Goal: Feedback & Contribution: Submit feedback/report problem

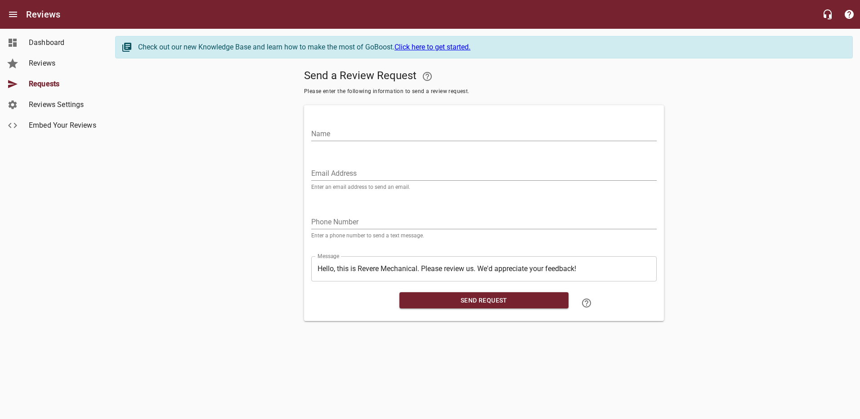
click at [370, 131] on input "Name" at bounding box center [483, 134] width 345 height 14
type input "[PERSON_NAME]"
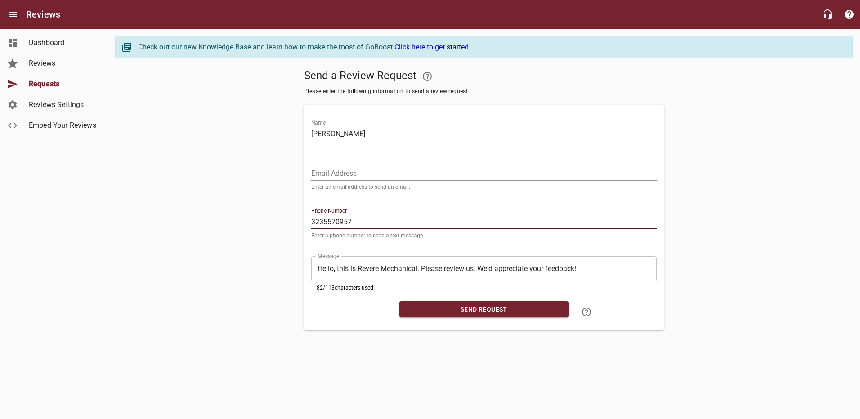
type input "3235570957"
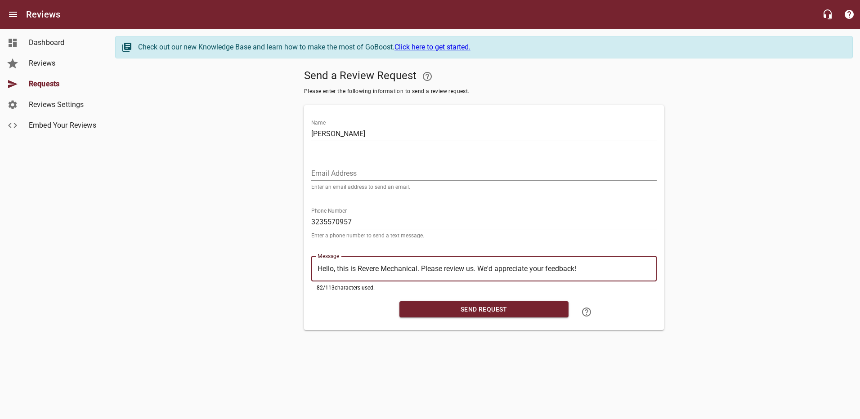
drag, startPoint x: 590, startPoint y: 268, endPoint x: 488, endPoint y: 273, distance: 102.7
click at [488, 273] on div "​ Hello, this is Revere Mechanical. Please review us. We'd appreciate your feed…" at bounding box center [483, 268] width 345 height 25
click at [593, 272] on textarea "Hello, this is Revere Mechanical. Please review us. We'd appreciate your feedba…" at bounding box center [483, 268] width 333 height 9
click at [478, 307] on span "Send Request" at bounding box center [483, 309] width 155 height 11
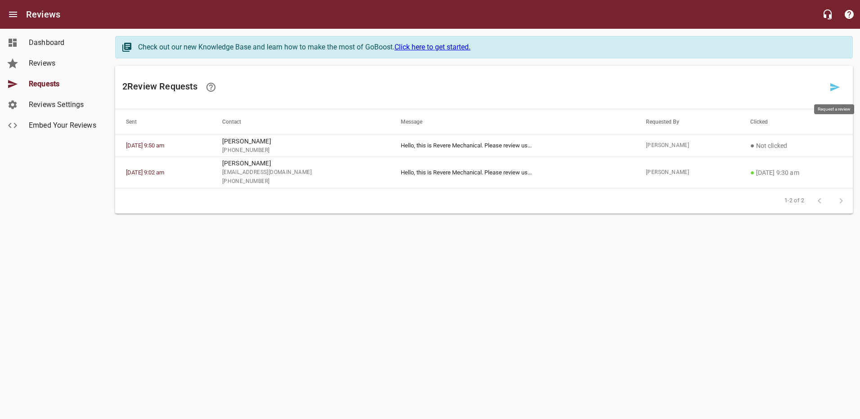
click at [830, 89] on icon at bounding box center [834, 87] width 11 height 11
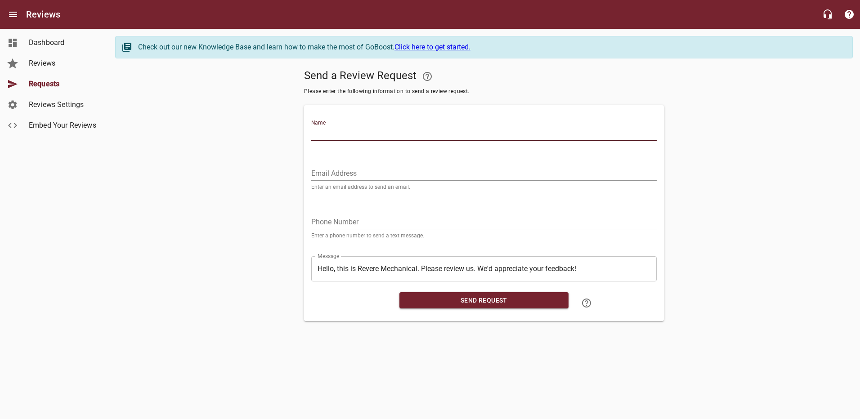
click at [382, 135] on input "Name" at bounding box center [483, 134] width 345 height 14
type input "[PERSON_NAME]"
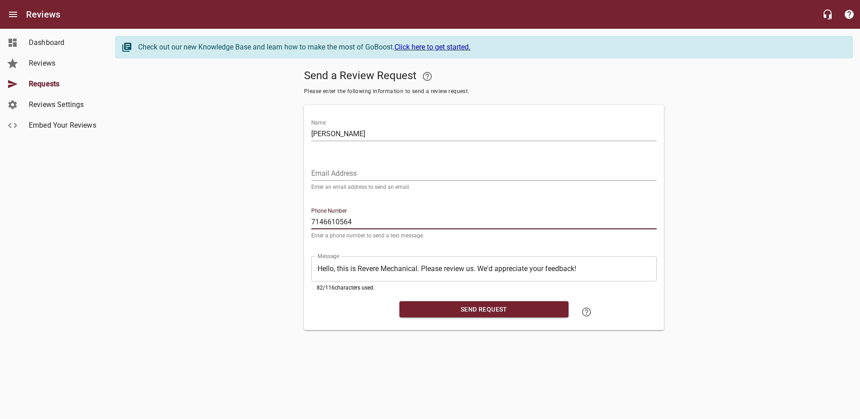
type input "7146610564"
click at [474, 270] on textarea "Hello, this is Revere Mechanical. Please review us. We'd appreciate your feedba…" at bounding box center [483, 268] width 333 height 9
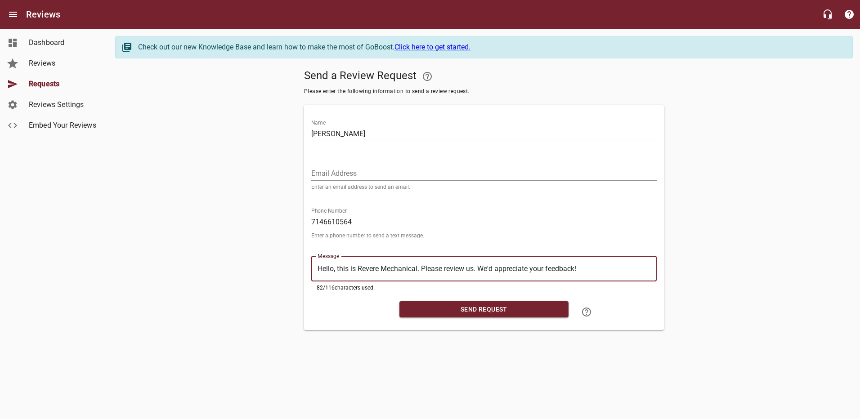
type textarea "Hello, this is Revere Mechanical. Please review us . We'd appreciate your feedb…"
type textarea "Hello, this is Revere Mechanical. Please review us. We'd appreciate your feedba…"
drag, startPoint x: 589, startPoint y: 271, endPoint x: 311, endPoint y: 263, distance: 278.0
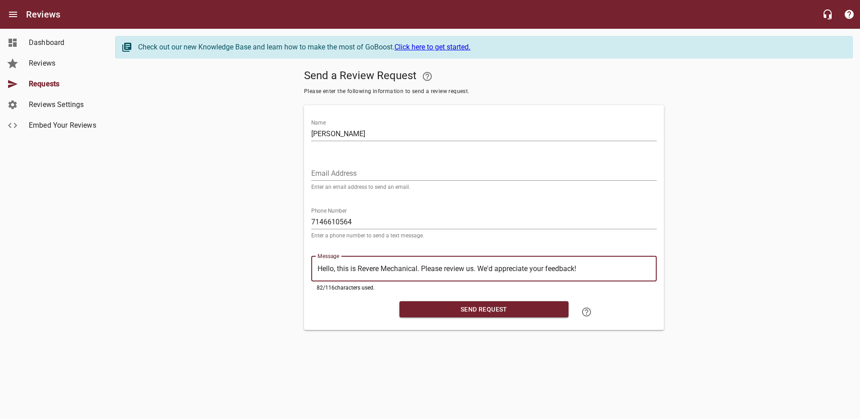
click at [312, 263] on div "​ Hello, this is Revere Mechanical. Please review us. We'd appreciate your feed…" at bounding box center [483, 268] width 345 height 25
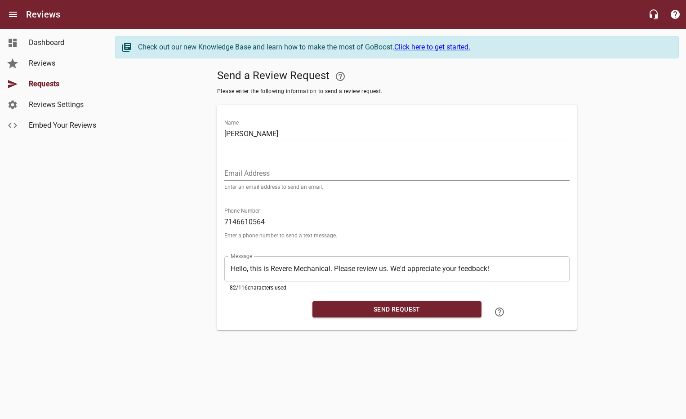
click at [312, 273] on textarea "Hello, this is Revere Mechanical. Please review us. We'd appreciate your feedba…" at bounding box center [397, 268] width 333 height 9
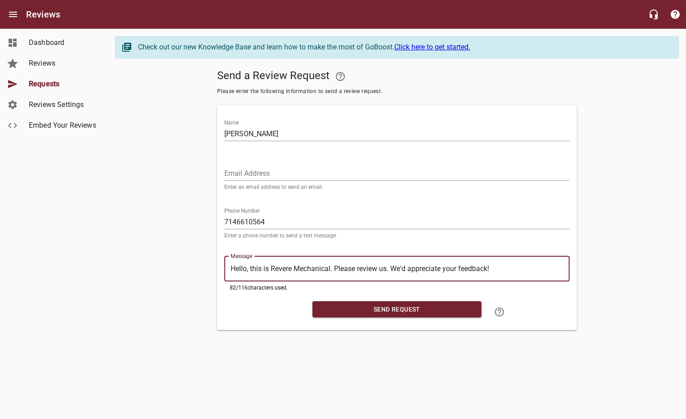
click at [312, 273] on textarea "Hello, this is Revere Mechanical. Please review us. We'd appreciate your feedba…" at bounding box center [397, 268] width 333 height 9
paste textarea "Revere Mechanical: Happy with our work? Please leave a review—it helps us grow"
type textarea "Revere Mechanical: Happy with our work? Please leave a review—it helps us grow!"
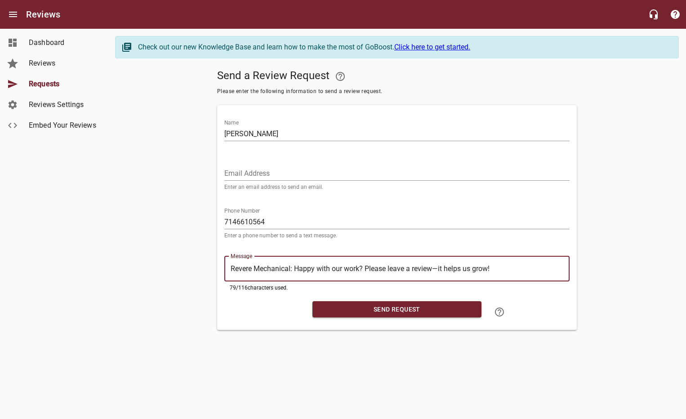
type textarea "Revere Mechanical: Happy with our work? Please leave a review—it helps us grow!"
click at [372, 308] on span "Send Request" at bounding box center [397, 309] width 155 height 11
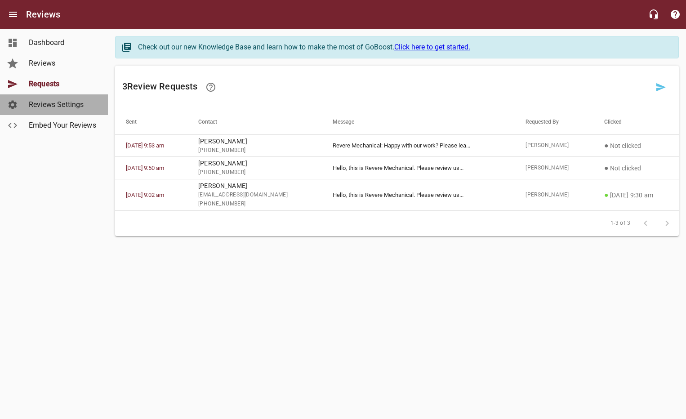
click at [47, 106] on span "Reviews Settings" at bounding box center [63, 104] width 68 height 11
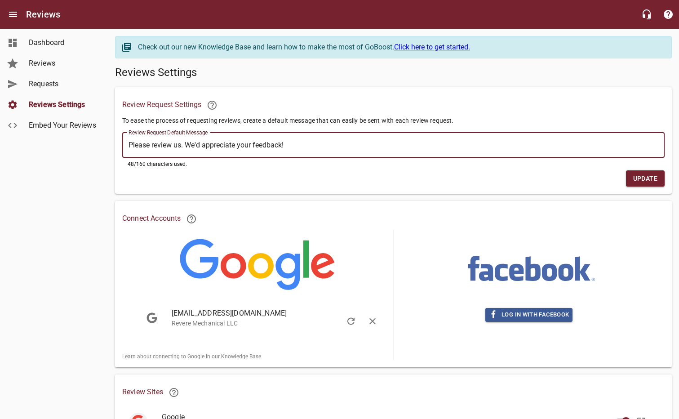
click at [314, 142] on textarea "Please review us. We'd appreciate your feedback!" at bounding box center [394, 145] width 530 height 9
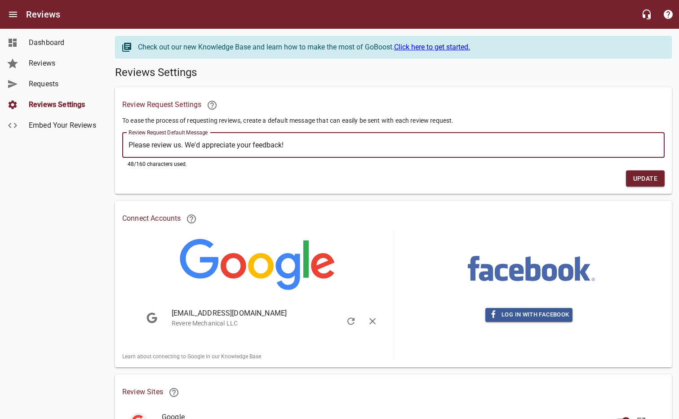
paste textarea "Revere Mechanical: Happy with our work? Please leave a review—it helps us grow"
type textarea "Revere Mechanical: Happy with our work? Please leave a review—it helps us grow!"
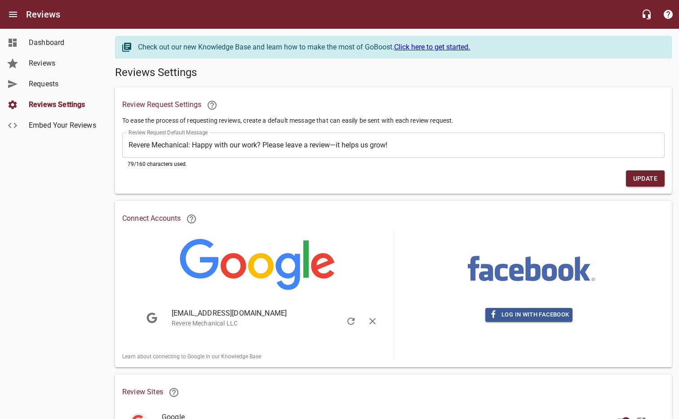
click at [642, 178] on span "Update" at bounding box center [646, 178] width 24 height 11
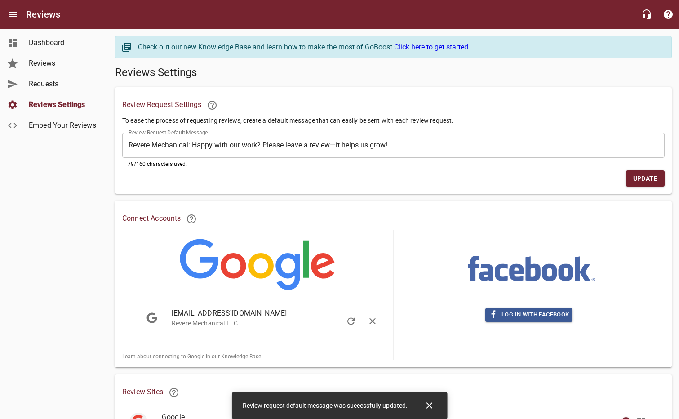
click at [46, 83] on span "Requests" at bounding box center [63, 84] width 68 height 11
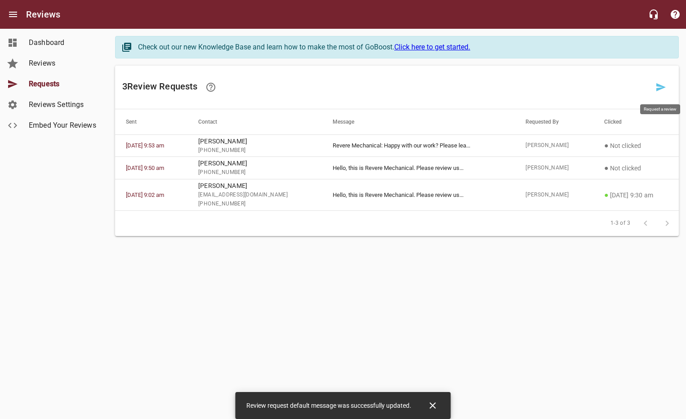
click at [658, 89] on icon at bounding box center [660, 87] width 9 height 8
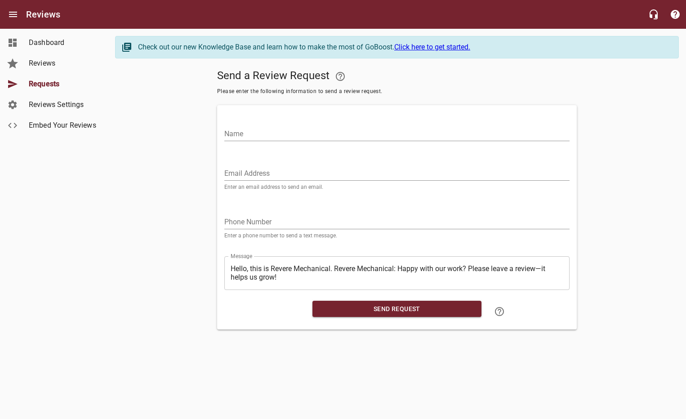
click at [268, 137] on input "Name" at bounding box center [396, 134] width 345 height 14
type input "[PERSON_NAME]"
click at [243, 225] on input "tel" at bounding box center [396, 222] width 345 height 14
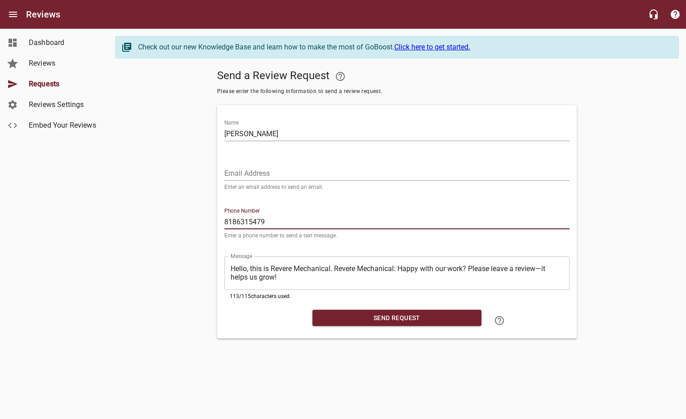
type input "8186315479"
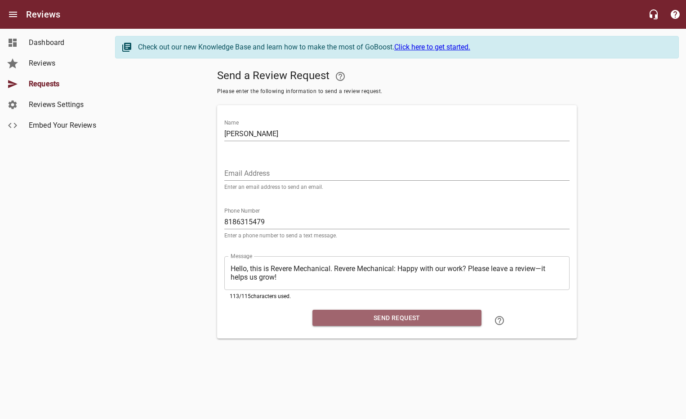
click at [395, 320] on span "Send Request" at bounding box center [397, 318] width 155 height 11
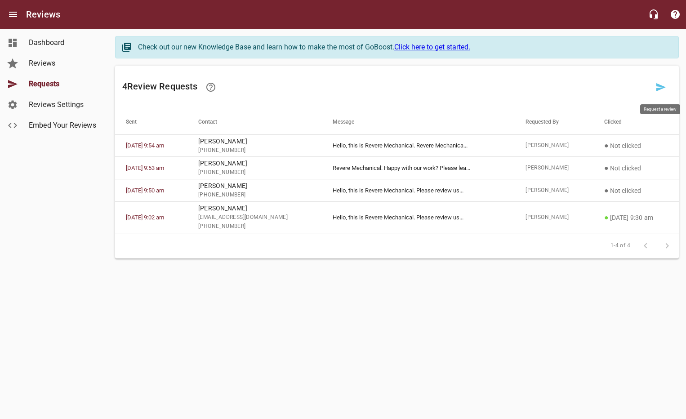
click at [663, 89] on icon at bounding box center [661, 87] width 11 height 11
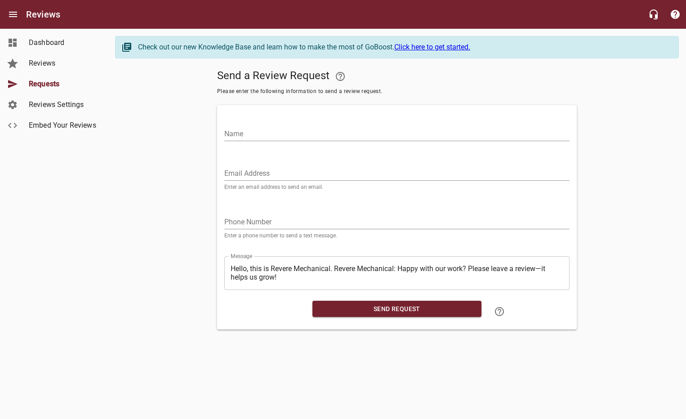
click at [283, 125] on div "Name" at bounding box center [396, 131] width 345 height 22
click at [275, 140] on input "Name" at bounding box center [396, 134] width 345 height 14
type input "[PERSON_NAME]"
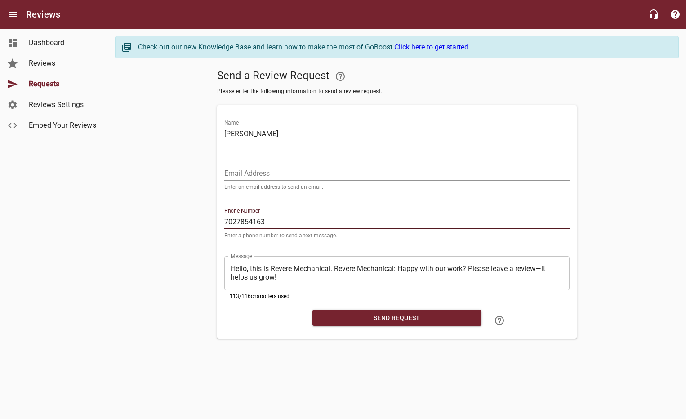
type input "7027854163"
click at [367, 321] on span "Send Request" at bounding box center [397, 318] width 155 height 11
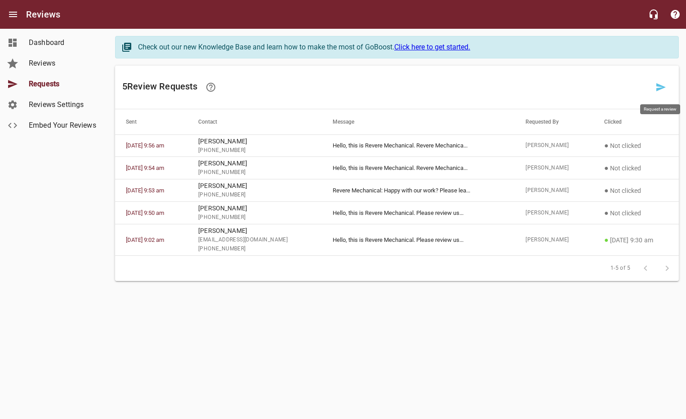
click at [660, 85] on icon at bounding box center [660, 87] width 9 height 8
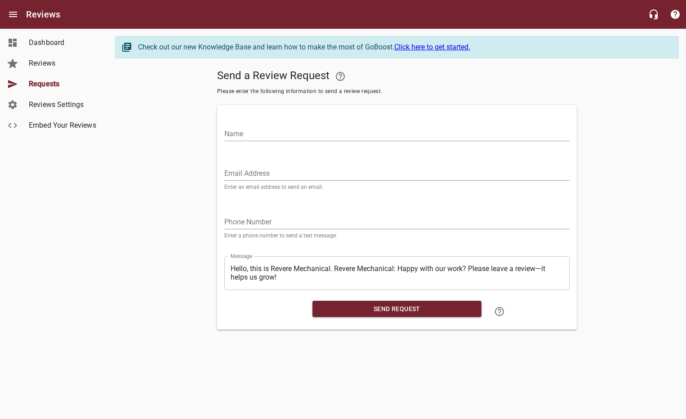
click at [280, 133] on input "Name" at bounding box center [396, 134] width 345 height 14
type input "[PERSON_NAME]"
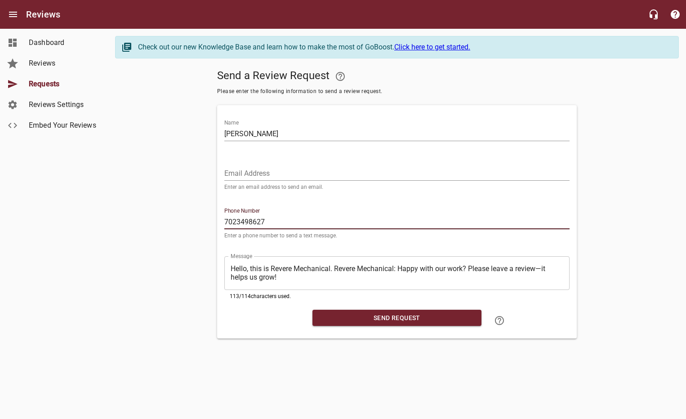
type input "7023498627"
click at [358, 317] on span "Send Request" at bounding box center [397, 318] width 155 height 11
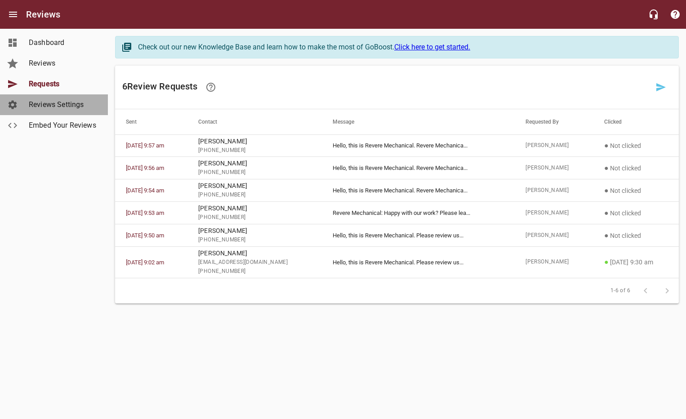
click at [46, 101] on span "Reviews Settings" at bounding box center [63, 104] width 68 height 11
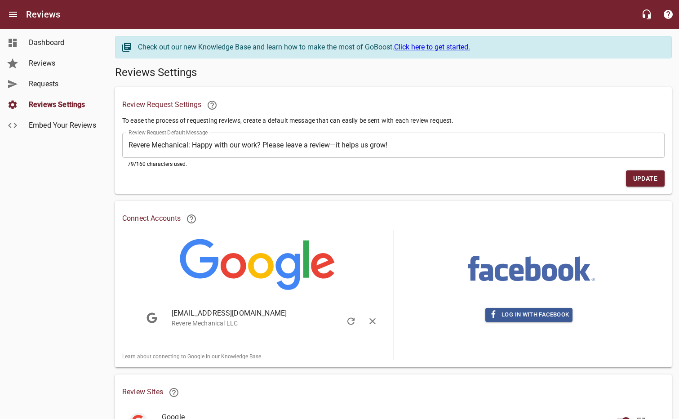
click at [188, 145] on textarea "Revere Mechanical: Happy with our work? Please leave a review—it helps us grow!" at bounding box center [394, 145] width 530 height 9
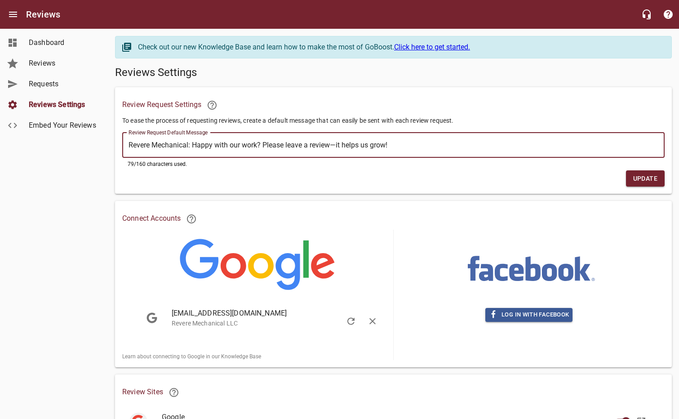
type textarea "Revere Mechanical : Happy with our work? Please leave a review—it helps us grow!"
type textarea "Revere Mechanical P: Happy with our work? Please leave a review—it helps us gro…"
type textarea "Revere Mechanical Pl: Happy with our work? Please leave a review—it helps us gr…"
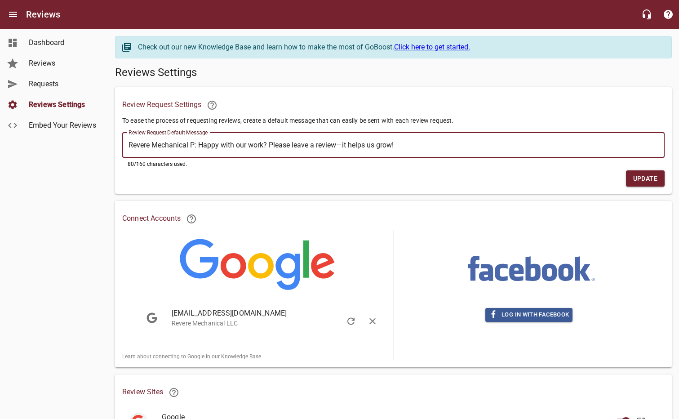
type textarea "Revere Mechanical Pl: Happy with our work? Please leave a review—it helps us gr…"
type textarea "Revere Mechanical Plu: Happy with our work? Please leave a review—it helps us g…"
type textarea "Revere Mechanical Plum: Happy with our work? Please leave a review—it helps us …"
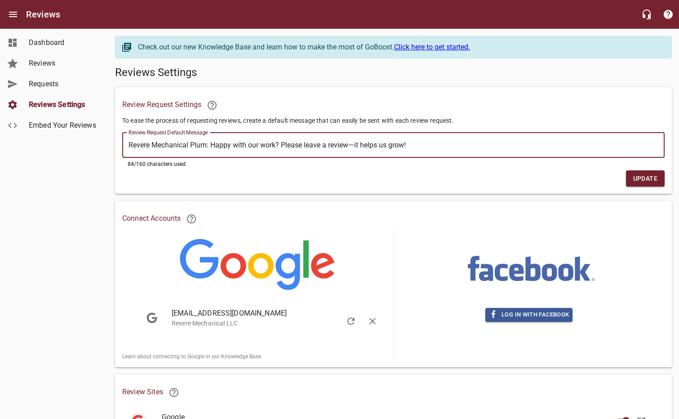
type textarea "Revere Mechanical Plumb: Happy with our work? Please leave a review—it helps us…"
type textarea "Revere Mechanical Plumbi: Happy with our work? Please leave a review—it helps u…"
type textarea "Revere Mechanical Plumbin: Happy with our work? Please leave a review—it helps …"
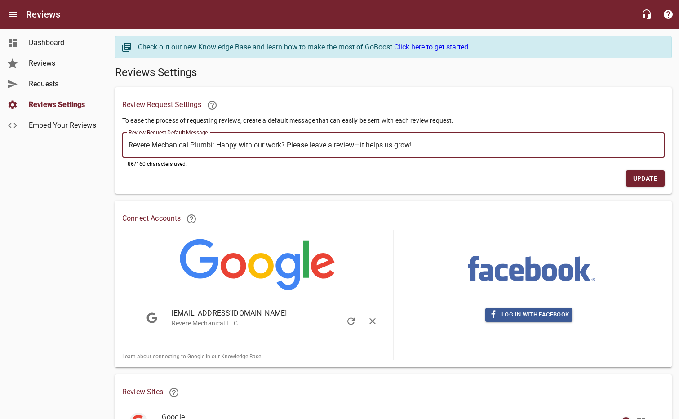
type textarea "Revere Mechanical Plumbin: Happy with our work? Please leave a review—it helps …"
type textarea "Revere Mechanical Plumbing: Happy with our work? Please leave a review—it helps…"
type textarea "Revere Mechanical Plumbing : Happy with our work? Please leave a review—it help…"
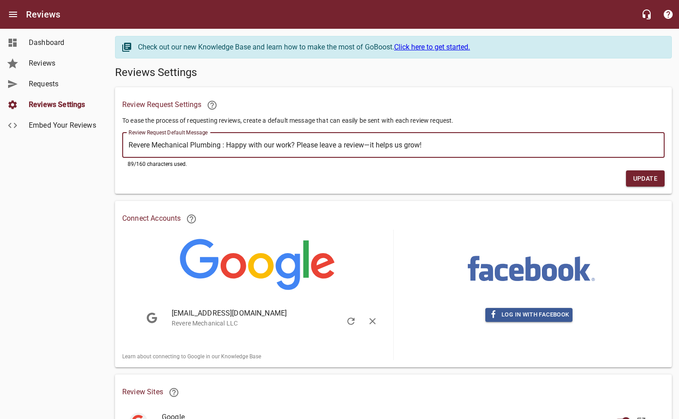
type textarea "Revere Mechanical Plumbing: Happy with our work? Please leave a review—it helps…"
type textarea "Revere Mechanical Plumbing,: Happy with our work? Please leave a review—it help…"
type textarea "Revere Mechanical Plumbing, : Happy with our work? Please leave a review—it hel…"
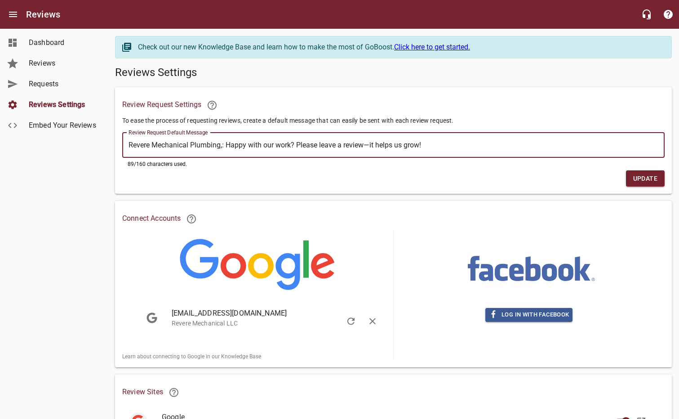
type textarea "Revere Mechanical Plumbing, : Happy with our work? Please leave a review—it hel…"
type textarea "Revere Mechanical Plumbing, H: Happy with our work? Please leave a review—it he…"
type textarea "Revere Mechanical Plumbing, He: Happy with our work? Please leave a review—it h…"
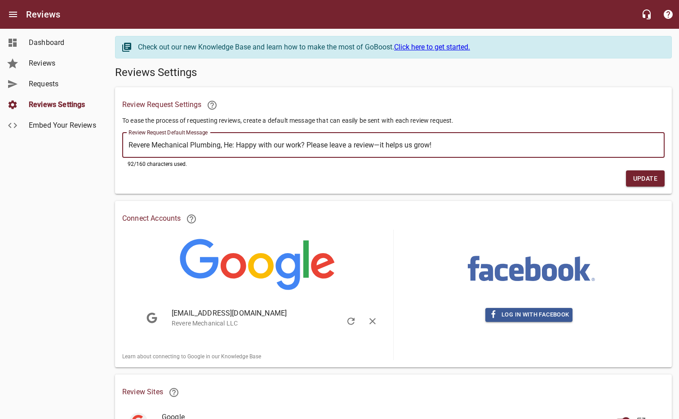
type textarea "Revere Mechanical Plumbing, Hea: Happy with our work? Please leave a review—it …"
type textarea "Revere Mechanical Plumbing, Heat: Happy with our work? Please leave a review—it…"
type textarea "Revere Mechanical Plumbing, Heati: Happy with our work? Please leave a review—i…"
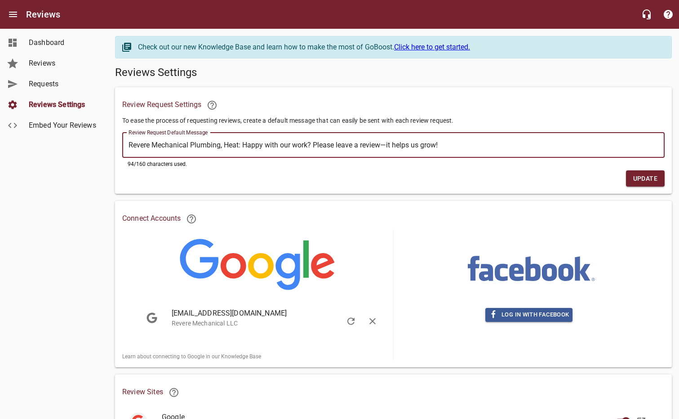
type textarea "Revere Mechanical Plumbing, Heati: Happy with our work? Please leave a review—i…"
type textarea "Revere Mechanical Plumbing, Heatin: Happy with our work? Please leave a review—…"
type textarea "Revere Mechanical Plumbing, Heating: Happy with our work? Please leave a review…"
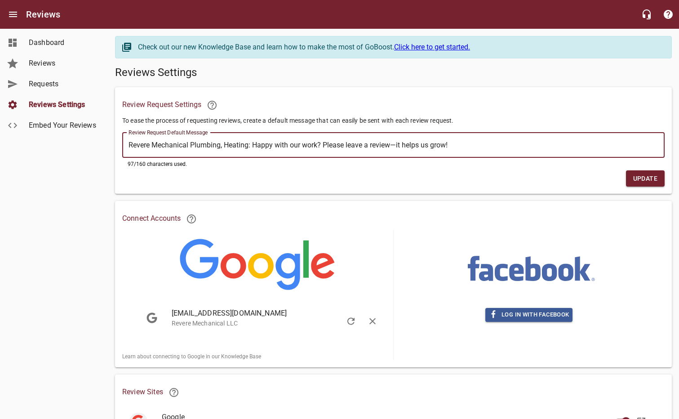
type textarea "Revere Mechanical Plumbing, Heating,: Happy with our work? Please leave a revie…"
type textarea "Revere Mechanical Plumbing, Heating, : Happy with our work? Please leave a revi…"
type textarea "Revere Mechanical Plumbing, Heating,: Happy with our work? Please leave a revie…"
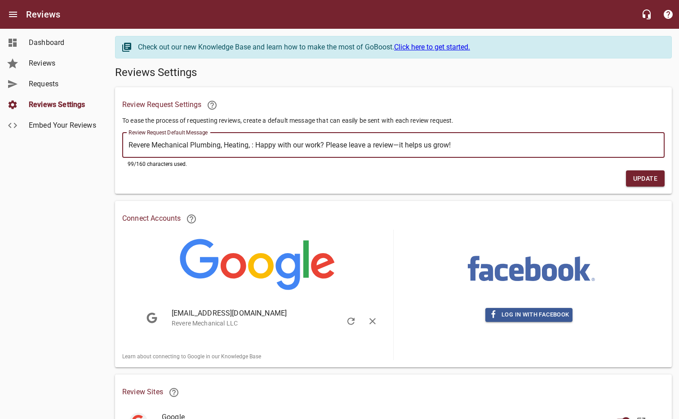
type textarea "Revere Mechanical Plumbing, Heating,: Happy with our work? Please leave a revie…"
type textarea "Revere Mechanical Plumbing, Heating: Happy with our work? Please leave a review…"
type textarea "Revere Mechanical Plumbing, Heating : Happy with our work? Please leave a revie…"
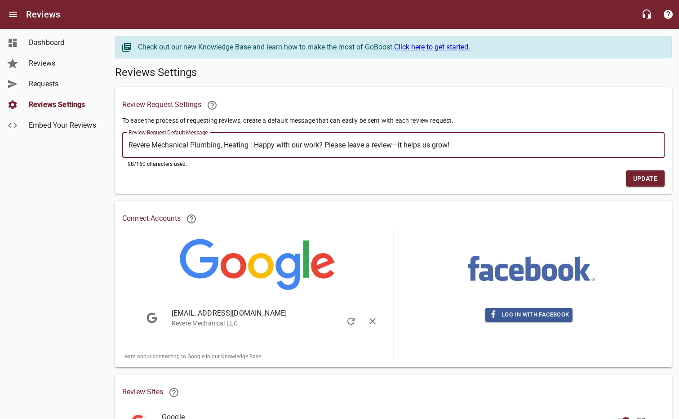
type textarea "Revere Mechanical Plumbing, Heating a: Happy with our work? Please leave a revi…"
type textarea "Revere Mechanical Plumbing, Heating an: Happy with our work? Please leave a rev…"
type textarea "Revere Mechanical Plumbing, Heating and: Happy with our work? Please leave a re…"
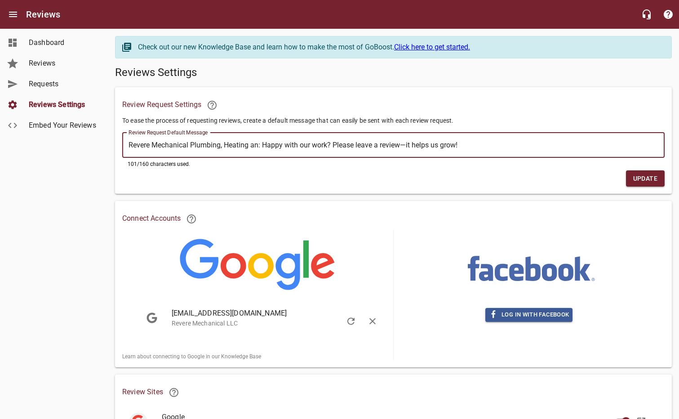
type textarea "Revere Mechanical Plumbing, Heating and: Happy with our work? Please leave a re…"
type textarea "Revere Mechanical Plumbing, Heating and : Happy with our work? Please leave a r…"
type textarea "Revere Mechanical Plumbing, Heating and A: Happy with our work? Please leave a …"
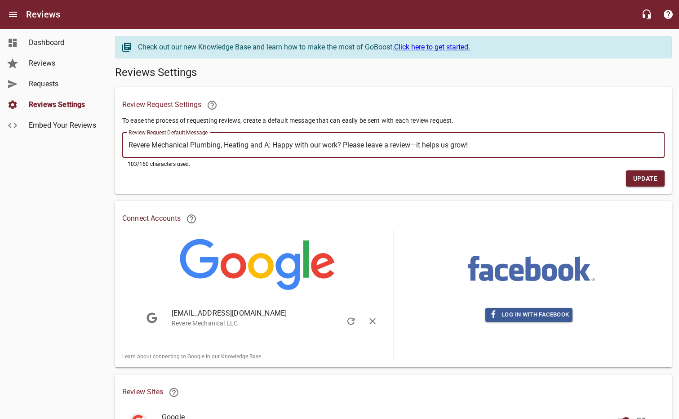
type textarea "Revere Mechanical Plumbing, Heating and Ai: Happy with our work? Please leave a…"
type textarea "Revere Mechanical Plumbing, Heating and Air: Happy with our work? Please leave …"
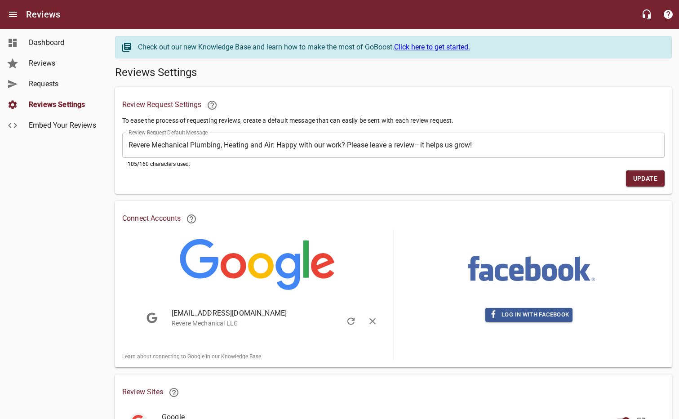
click at [652, 178] on span "Update" at bounding box center [646, 178] width 24 height 11
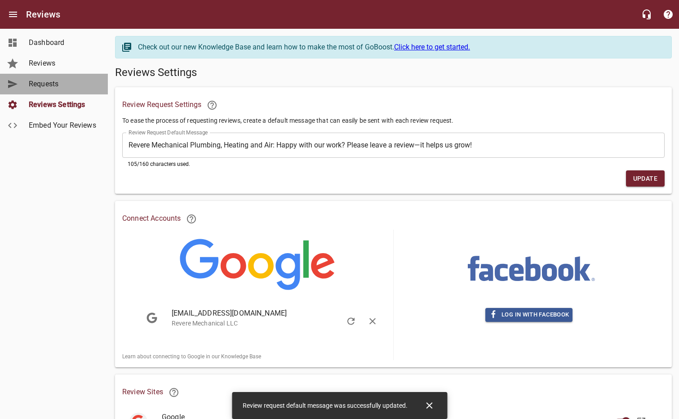
click at [41, 80] on span "Requests" at bounding box center [63, 84] width 68 height 11
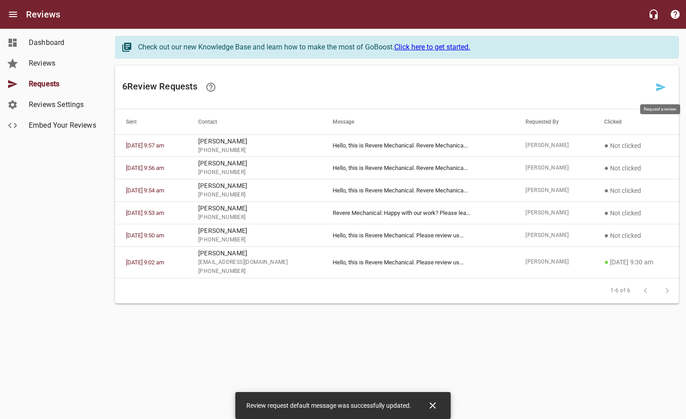
click at [658, 89] on icon at bounding box center [660, 87] width 9 height 8
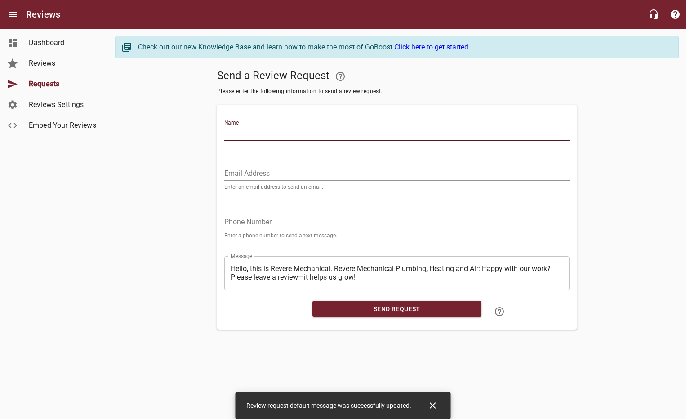
click at [237, 128] on input "Name" at bounding box center [396, 134] width 345 height 14
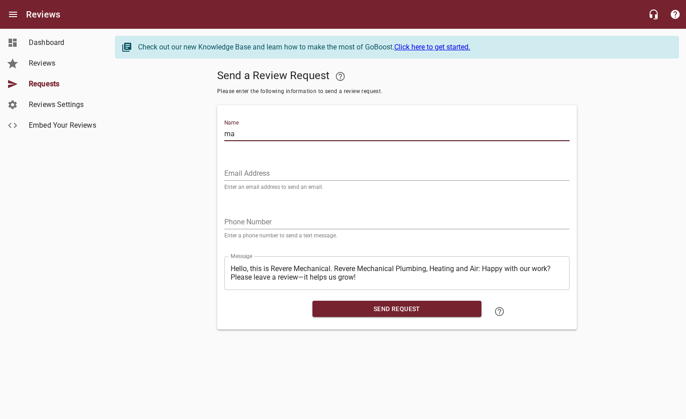
type input "m"
type input "[PERSON_NAME]"
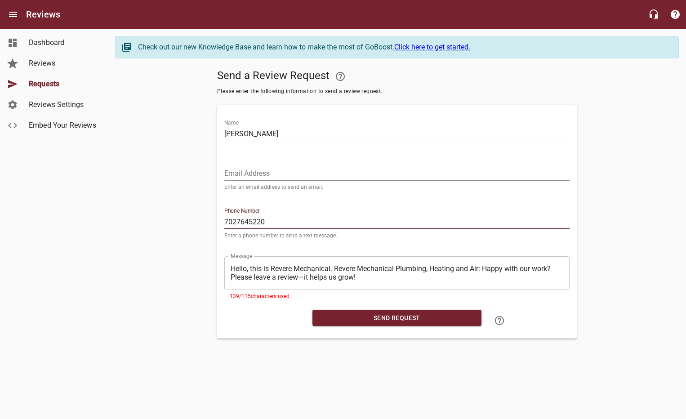
type input "7027645220"
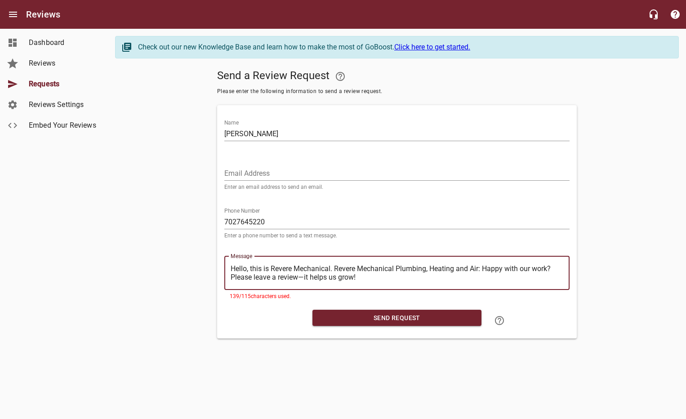
click at [366, 281] on textarea "Hello, this is Revere Mechanical. Revere Mechanical Plumbing, Heating and Air: …" at bounding box center [397, 272] width 333 height 17
drag, startPoint x: 333, startPoint y: 269, endPoint x: 271, endPoint y: 272, distance: 62.1
click at [271, 272] on textarea "Hello, this is Revere Mechanical. Revere Mechanical Plumbing, Heating and Air: …" at bounding box center [397, 272] width 333 height 17
type textarea "Hello, this is Revere Mechanical Plumbing, Heating and Air: Happy with our work…"
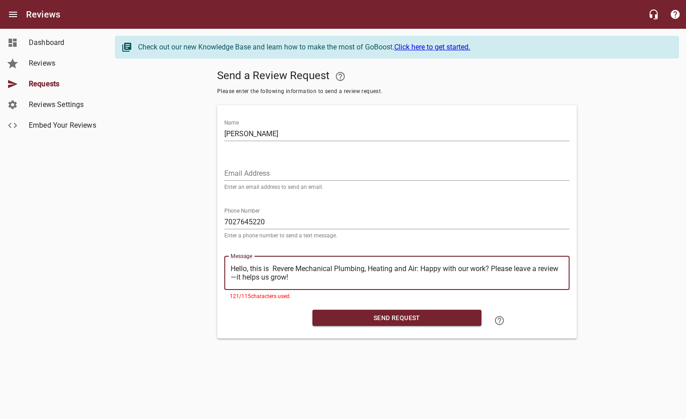
type textarea "Hello, this is Revere Mechanical Plumbing, Heating and Air: Happy with our work…"
click at [290, 279] on textarea "Hello, this is Revere Mechanical Plumbing, Heating and Air: Happy with our work…" at bounding box center [397, 272] width 333 height 17
drag, startPoint x: 249, startPoint y: 268, endPoint x: 236, endPoint y: 271, distance: 12.8
click at [236, 271] on textarea "Hello, this is Revere Mechanical Plumbing, Heating and Air: Happy with our work…" at bounding box center [397, 272] width 333 height 17
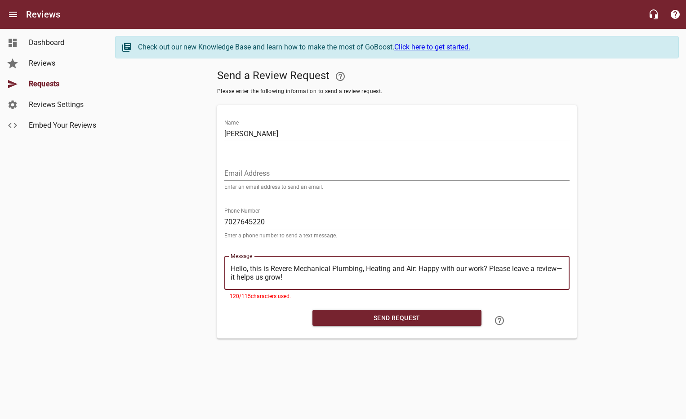
type textarea "Hi this is Revere Mechanical Plumbing, Heating and Air: Happy with our work? Pl…"
drag, startPoint x: 260, startPoint y: 269, endPoint x: 238, endPoint y: 270, distance: 21.6
click at [238, 270] on textarea "Hi this is Revere Mechanical Plumbing, Heating and Air: Happy with our work? Pl…" at bounding box center [397, 272] width 333 height 17
type textarea "HiRevere Mechanical Plumbing, Heating and Air: Happy with our work? Please leav…"
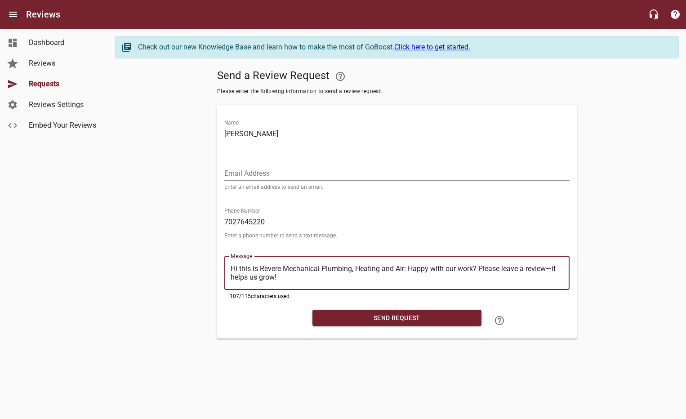
type textarea "HiRevere Mechanical Plumbing, Heating and Air: Happy with our work? Please leav…"
type textarea "Hi Revere Mechanical Plumbing, Heating and Air: Happy with our work? Please lea…"
click at [384, 268] on textarea "Hi Revere Mechanical Plumbing, Heating and Air: Happy with our work? Please lea…" at bounding box center [397, 272] width 333 height 17
type textarea "Hi Revere Mechanical Plumbing, Heating and Air : Happy with our work? Please le…"
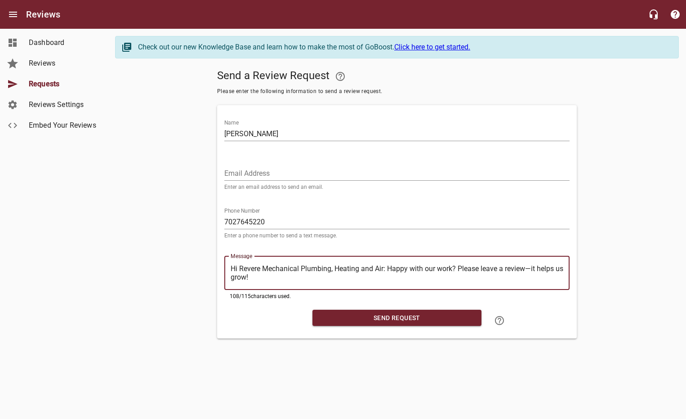
type textarea "Hi Revere Mechanical Plumbing, Heating and Air : Happy with our work? Please le…"
type textarea "Hi Revere Mechanical Plumbing, Heating and Air h: Happy with our work? Please l…"
type textarea "Hi Revere Mechanical Plumbing, Heating and Air he: Happy with our work? Please …"
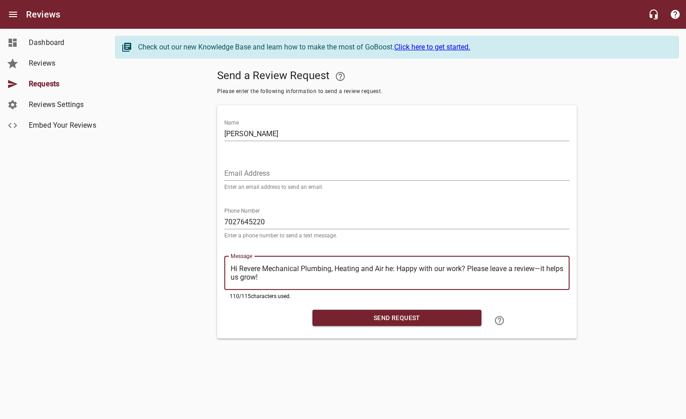
type textarea "Hi Revere Mechanical Plumbing, Heating and Air her: Happy with our work? Please…"
type textarea "Hi Revere Mechanical Plumbing, Heating and Air here: Happy with our work? Pleas…"
click at [420, 284] on div "​ Hi Revere Mechanical Plumbing, Heating and Air here: Happy with our work? Ple…" at bounding box center [396, 273] width 345 height 34
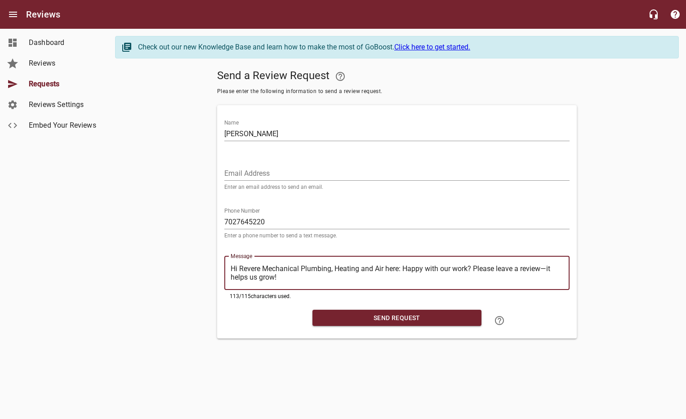
drag, startPoint x: 327, startPoint y: 281, endPoint x: 235, endPoint y: 274, distance: 92.4
click at [235, 274] on textarea "Hi Revere Mechanical Plumbing, Heating and Air here: Happy with our work? Pleas…" at bounding box center [397, 272] width 333 height 17
type textarea "Hi, Revere Mechanical Plumbing, Heating and Air here: Happy with our work? Plea…"
drag, startPoint x: 291, startPoint y: 277, endPoint x: 218, endPoint y: 261, distance: 75.1
click at [218, 261] on div "Name [PERSON_NAME] Email Address Enter an email address to send an email. Phone…" at bounding box center [397, 221] width 360 height 233
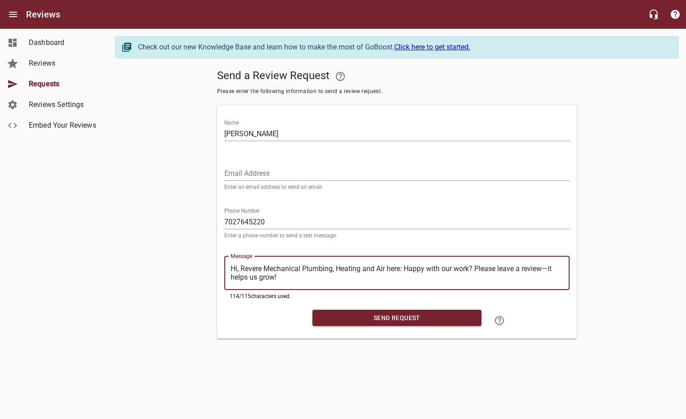
type textarea "Hi, Revere Mechanical Plumbing, Heating and Air here: Happy with our work? Plea…"
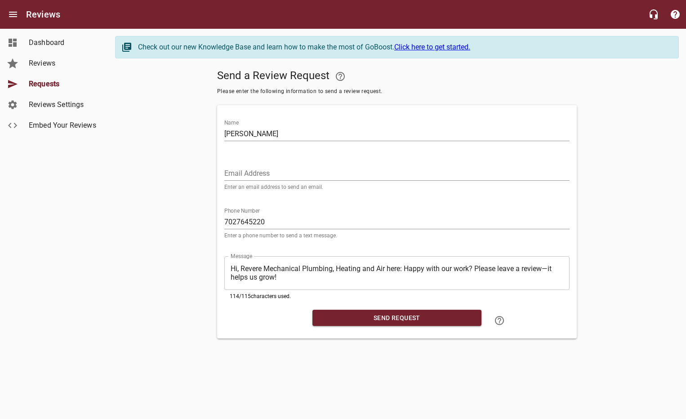
click at [288, 285] on div "​ Hi, Revere Mechanical Plumbing, Heating and Air here: Happy with our work? Pl…" at bounding box center [396, 273] width 345 height 34
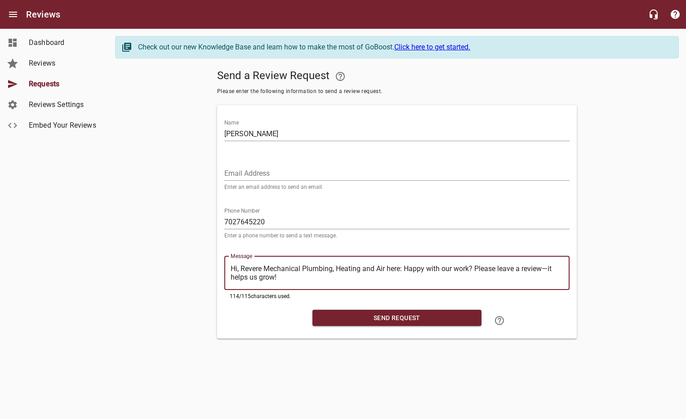
click at [288, 282] on div "​ Hi, Revere Mechanical Plumbing, Heating and Air here: Happy with our work? Pl…" at bounding box center [396, 273] width 345 height 34
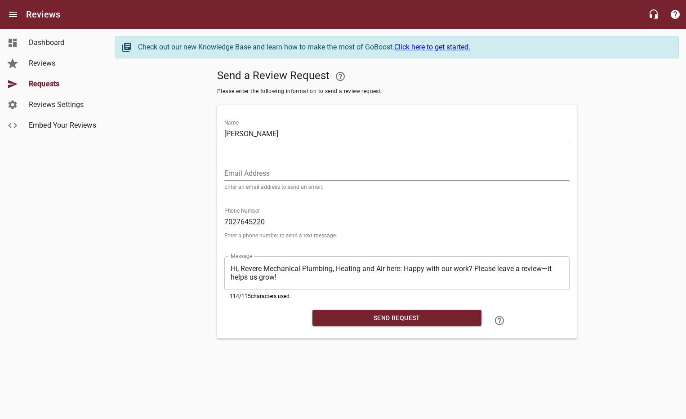
click at [480, 283] on div "​ Hi, Revere Mechanical Plumbing, Heating and Air here: Happy with our work? Pl…" at bounding box center [396, 273] width 345 height 34
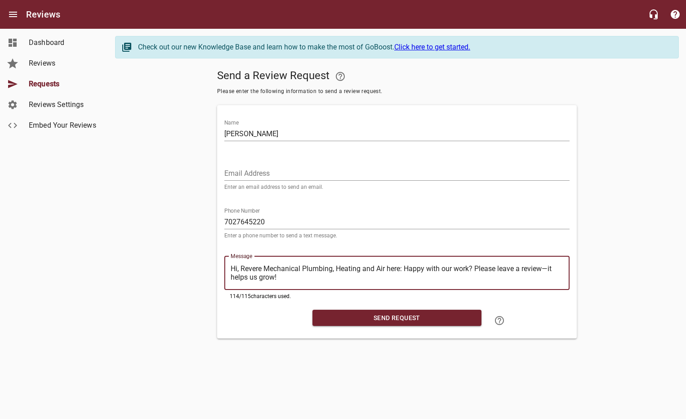
click at [480, 282] on div "​ Hi, Revere Mechanical Plumbing, Heating and Air here: Happy with our work? Pl…" at bounding box center [396, 273] width 345 height 34
click at [457, 272] on textarea "Hi, Revere Mechanical Plumbing, Heating and Air here: Happy with our work? Plea…" at bounding box center [397, 272] width 333 height 17
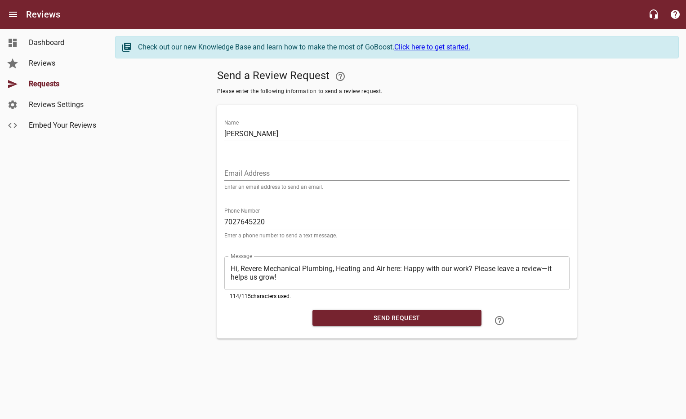
drag, startPoint x: 370, startPoint y: 282, endPoint x: 235, endPoint y: 271, distance: 135.8
click at [235, 271] on div "​ Hi, Revere Mechanical Plumbing, Heating and Air here: Happy with our work? Pl…" at bounding box center [396, 273] width 345 height 34
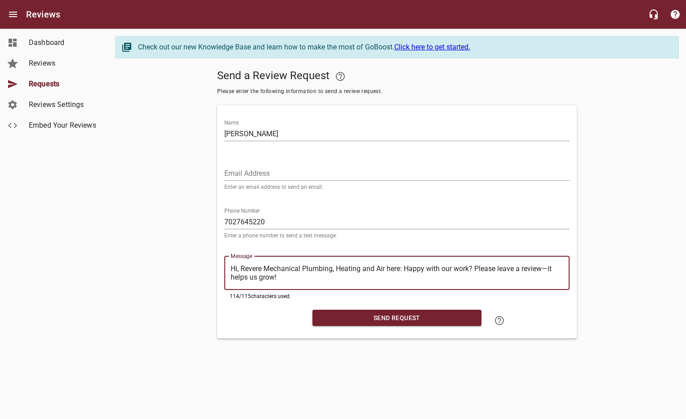
click at [276, 277] on textarea "Hi, Revere Mechanical Plumbing, Heating and Air here: Happy with our work? Plea…" at bounding box center [397, 272] width 333 height 17
drag, startPoint x: 278, startPoint y: 277, endPoint x: 224, endPoint y: 268, distance: 54.3
click at [224, 268] on div "​ Hi, Revere Mechanical Plumbing, Heating and Air here: Happy with our work? Pl…" at bounding box center [396, 273] width 345 height 34
click at [403, 320] on span "Send Request" at bounding box center [397, 318] width 155 height 11
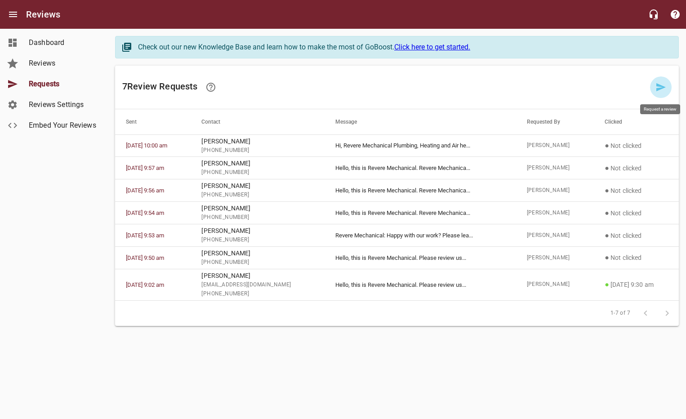
click at [658, 93] on link at bounding box center [661, 87] width 22 height 22
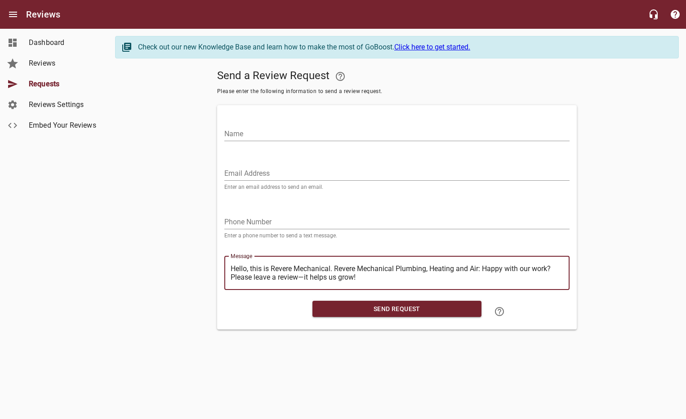
click at [362, 274] on textarea "Hello, this is Revere Mechanical. Revere Mechanical Plumbing, Heating and Air: …" at bounding box center [397, 272] width 333 height 17
drag, startPoint x: 362, startPoint y: 279, endPoint x: 211, endPoint y: 263, distance: 151.5
click at [211, 263] on div "Send a Review Request Please enter the following information to send a review r…" at bounding box center [397, 198] width 564 height 264
paste textarea "i, Revere Mechanical Plumbing, Heating and Air here"
type textarea "Hi, Revere Mechanical Plumbing, Heating and Air here: Happy with our work? Plea…"
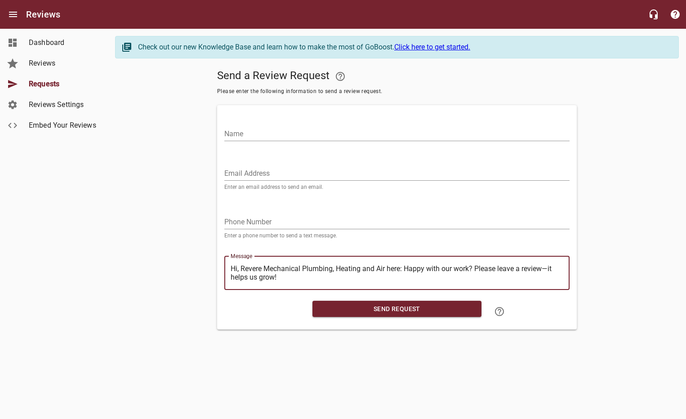
type textarea "Hi, Revere Mechanical Plumbing, Heating and Air here: Happy with our work? Plea…"
click at [71, 103] on span "Reviews Settings" at bounding box center [63, 104] width 68 height 11
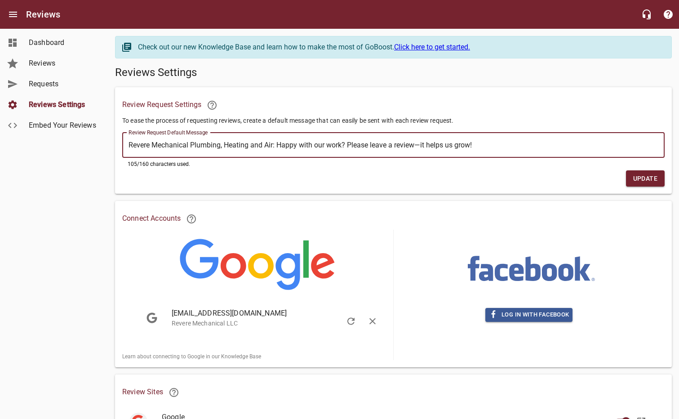
click at [473, 147] on textarea "Revere Mechanical Plumbing, Heating and Air: Happy with our work? Please leave …" at bounding box center [394, 145] width 530 height 9
click at [478, 147] on textarea "Revere Mechanical Plumbing, Heating and Air: Happy with our work? Please leave …" at bounding box center [394, 145] width 530 height 9
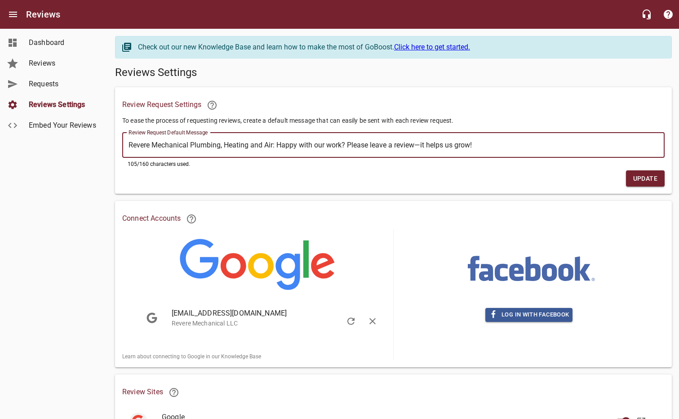
paste textarea "Hi, Revere Mechanical Plumbing, Heating and Air here"
type textarea "Hi, Revere Mechanical Plumbing, Heating and Air here: Happy with our work? Plea…"
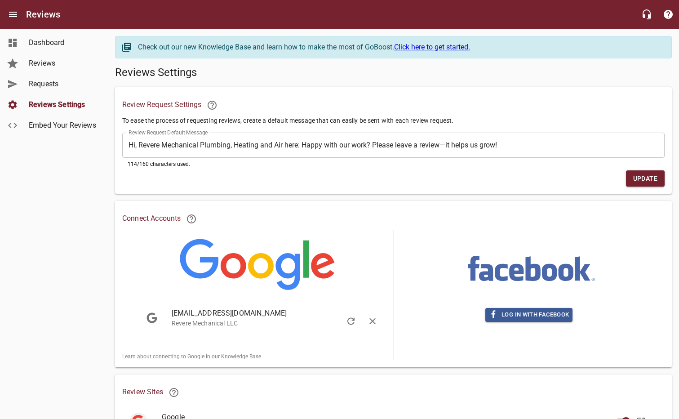
click at [642, 179] on span "Update" at bounding box center [646, 178] width 24 height 11
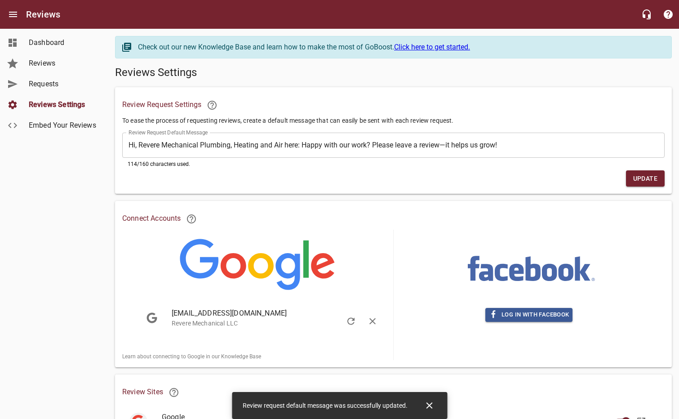
click at [47, 81] on span "Requests" at bounding box center [63, 84] width 68 height 11
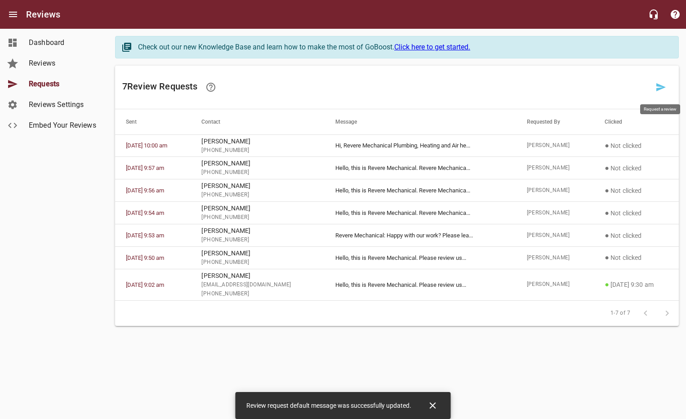
click at [661, 93] on link at bounding box center [661, 87] width 22 height 22
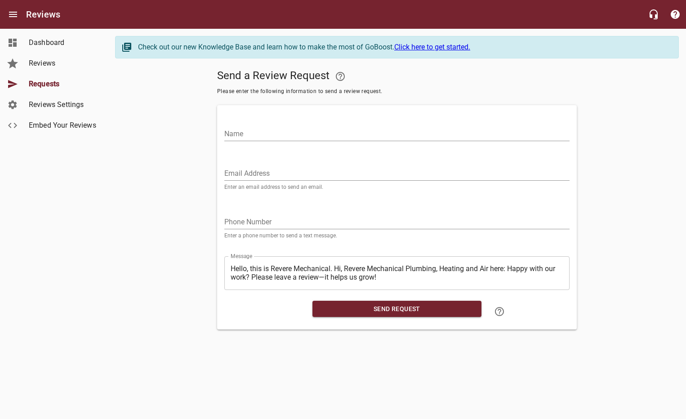
click at [78, 102] on span "Reviews Settings" at bounding box center [63, 104] width 68 height 11
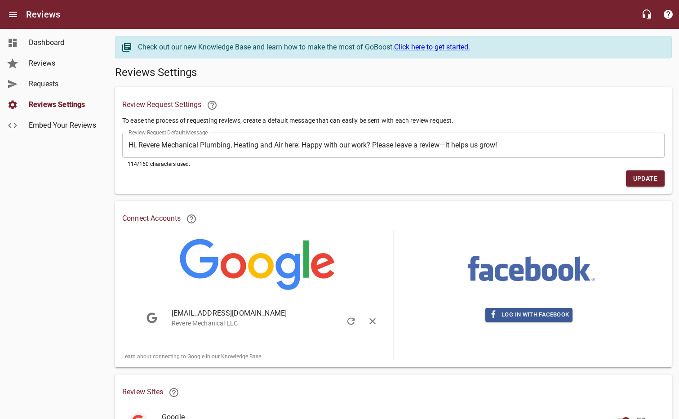
click at [50, 86] on span "Requests" at bounding box center [63, 84] width 68 height 11
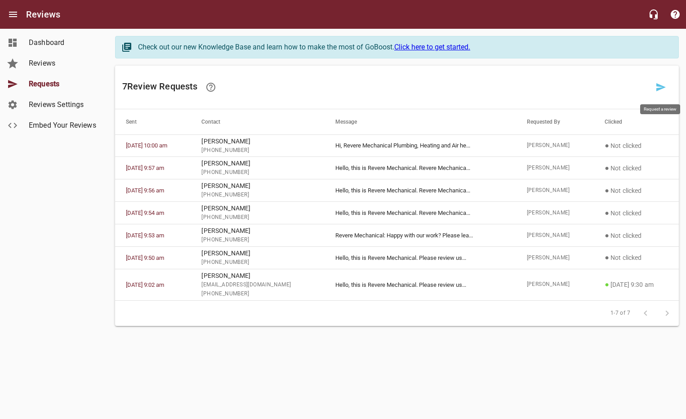
click at [659, 87] on icon at bounding box center [661, 87] width 11 height 11
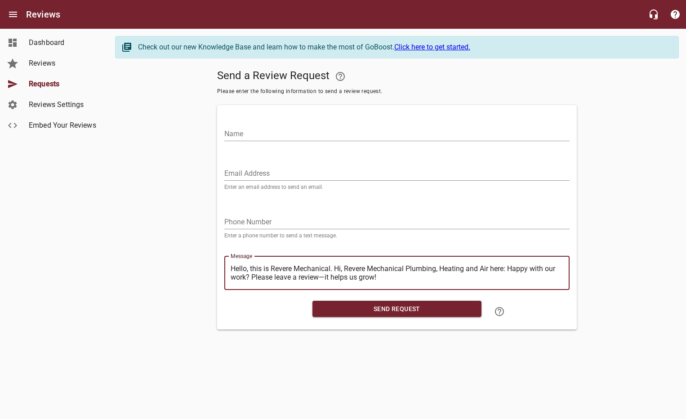
drag, startPoint x: 390, startPoint y: 277, endPoint x: 204, endPoint y: 262, distance: 187.2
click at [204, 262] on div "Send a Review Request Please enter the following information to send a review r…" at bounding box center [397, 198] width 564 height 264
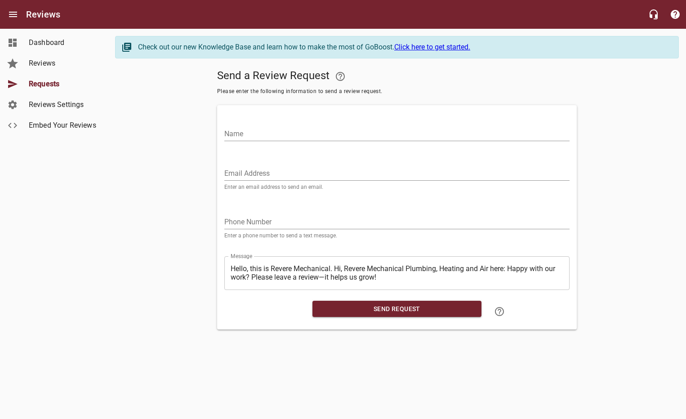
click at [69, 109] on span "Reviews Settings" at bounding box center [63, 104] width 68 height 11
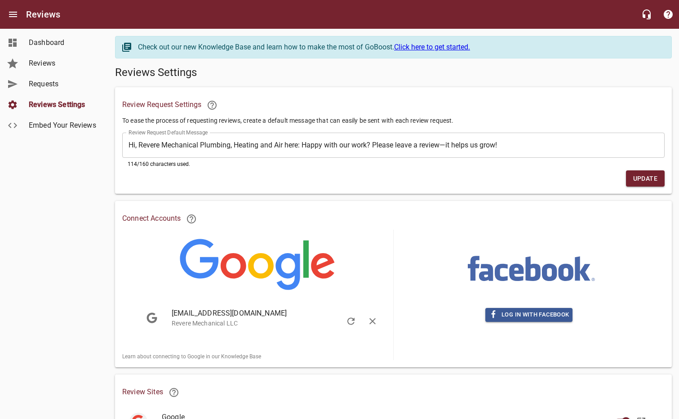
click at [202, 142] on textarea "Hi, Revere Mechanical Plumbing, Heating and Air here: Happy with our work? Plea…" at bounding box center [394, 145] width 530 height 9
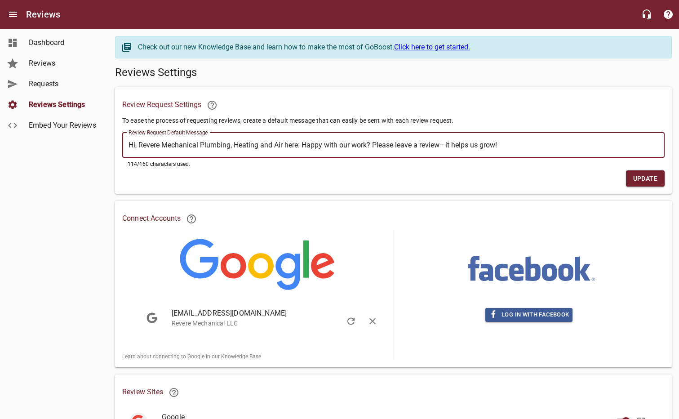
click at [202, 142] on textarea "Hi, Revere Mechanical Plumbing, Heating and Air here: Happy with our work? Plea…" at bounding box center [394, 145] width 530 height 9
paste textarea "appy with our HVAC or plumbing service? Please leave a review—it helps Revere M…"
type textarea "Happy with our HVAC or plumbing service? Please leave a review—it helps Revere …"
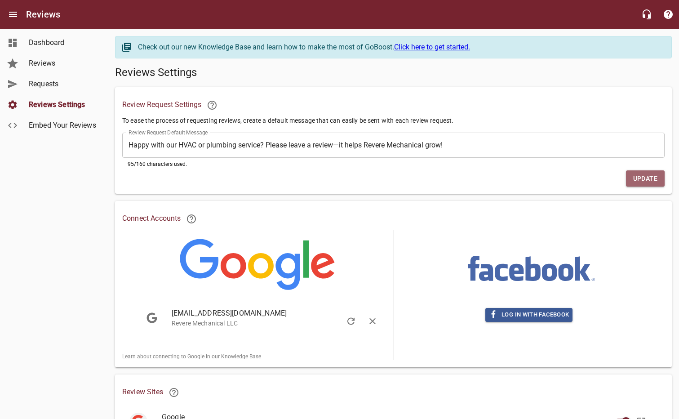
click at [637, 182] on span "Update" at bounding box center [646, 178] width 24 height 11
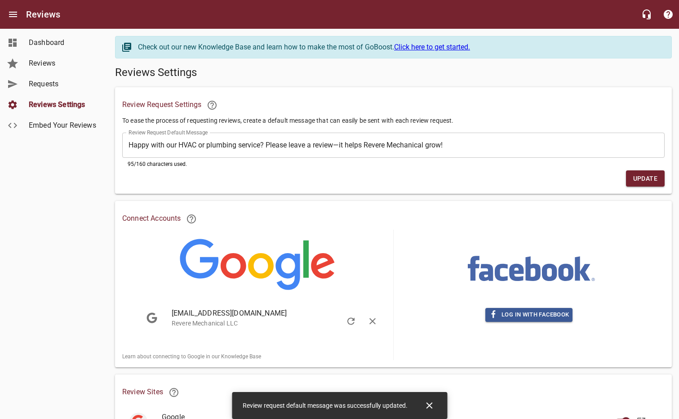
click at [45, 81] on span "Requests" at bounding box center [63, 84] width 68 height 11
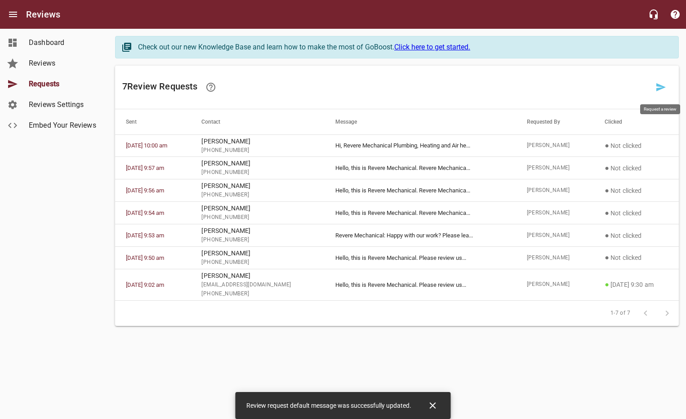
click at [660, 91] on icon at bounding box center [661, 87] width 11 height 11
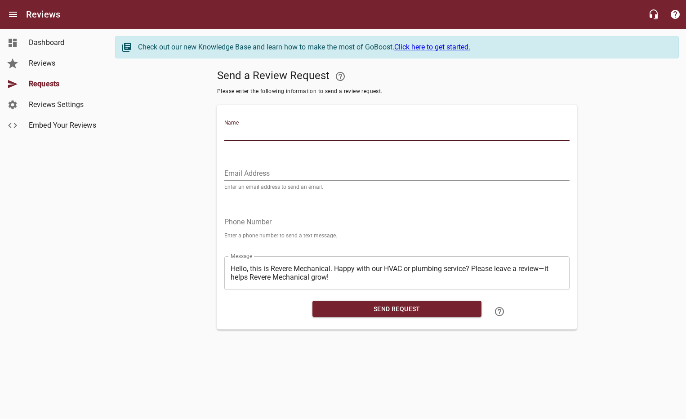
click at [277, 139] on input "Name" at bounding box center [396, 134] width 345 height 14
type input "[PERSON_NAME]"
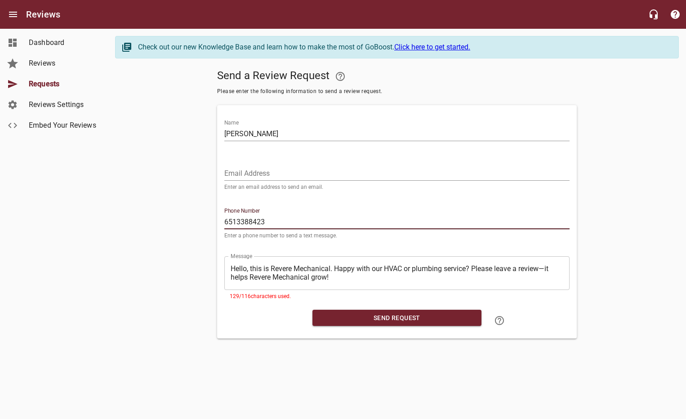
type input "6513388423"
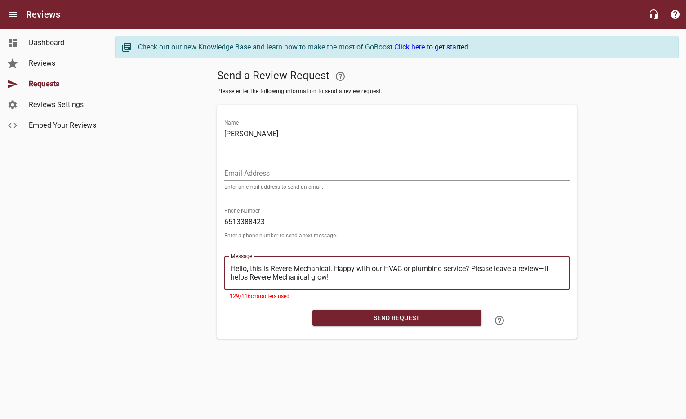
click at [343, 280] on textarea "Hello, this is Revere Mechanical. Happy with our HVAC or plumbing service? Plea…" at bounding box center [397, 272] width 333 height 17
click at [240, 295] on span "129 / 116 characters used." at bounding box center [260, 296] width 61 height 6
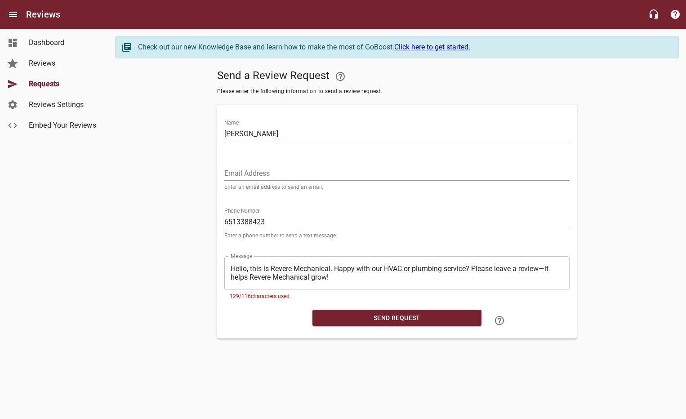
click at [235, 294] on span "129 / 116 characters used." at bounding box center [260, 296] width 61 height 6
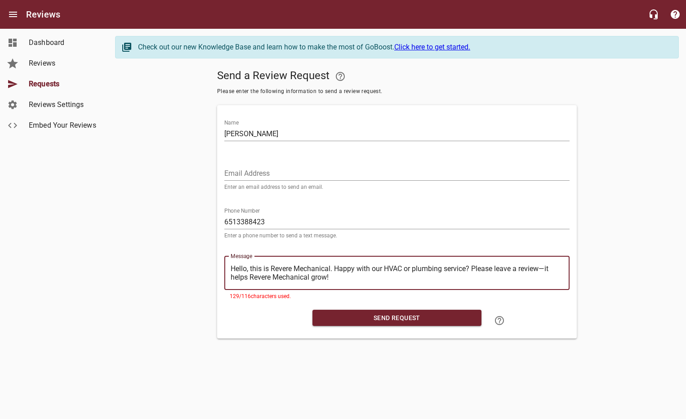
click at [298, 272] on textarea "Hello, this is Revere Mechanical. Happy with our HVAC or plumbing service? Plea…" at bounding box center [397, 272] width 333 height 17
drag, startPoint x: 355, startPoint y: 277, endPoint x: 333, endPoint y: 269, distance: 23.5
click at [333, 269] on textarea "Hello, this is Revere Mechanical. Happy with our HVAC or plumbing service? Plea…" at bounding box center [397, 272] width 333 height 17
paste textarea "Happy with our HVAC or plumbing work? A review helps us grow—thank you"
type textarea "Hello, this is Revere Mechanical.Happy with our HVAC or plumbing work? A review…"
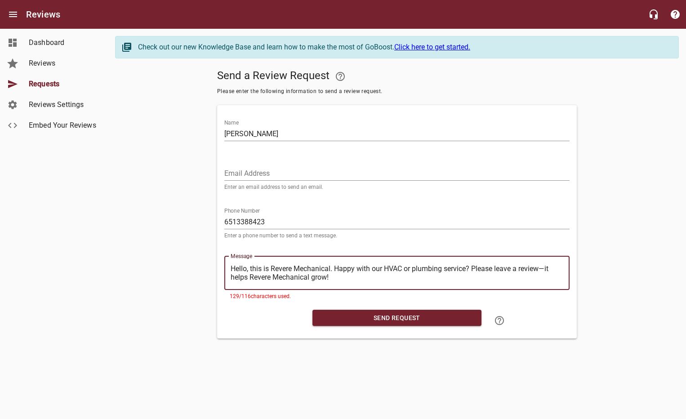
type textarea "Hello, this is Revere Mechanical.Happy with our HVAC or plumbing work? A review…"
type textarea "Hello, this is Revere Mechanical. Happy with our HVAC or plumbing work? A revie…"
drag, startPoint x: 335, startPoint y: 267, endPoint x: 330, endPoint y: 273, distance: 8.4
click at [330, 273] on textarea "Hello, this is Revere Mechanical. Happy with our HVAC or plumbing work? A revie…" at bounding box center [397, 272] width 333 height 17
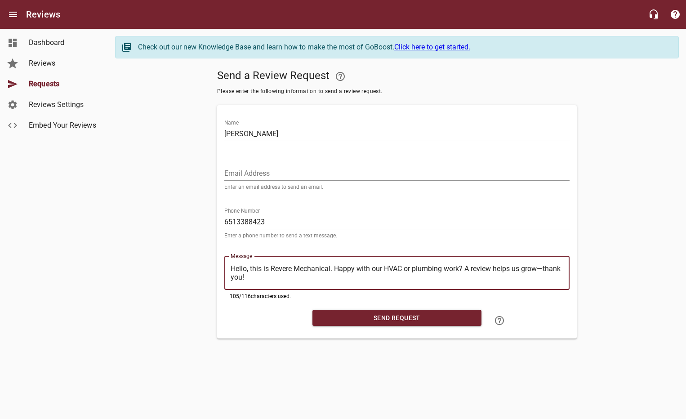
paste textarea "Enjoy our HVAC/plumbing service? Please leave a review—it helps us grow"
type textarea "Hello, this is Revere Mechanical. Enjoy our HVAC/plumbing service? Please leave…"
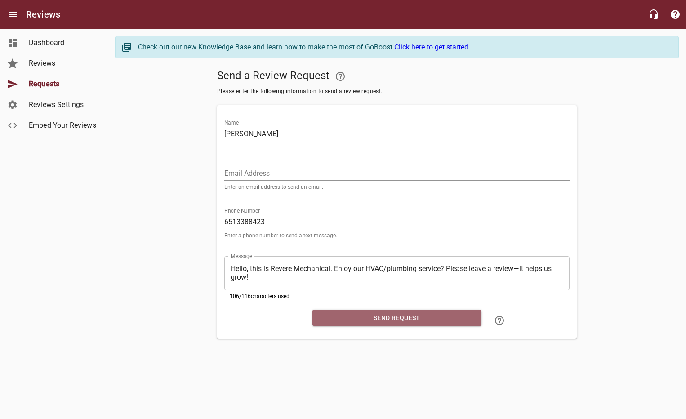
click at [348, 316] on span "Send Request" at bounding box center [397, 318] width 155 height 11
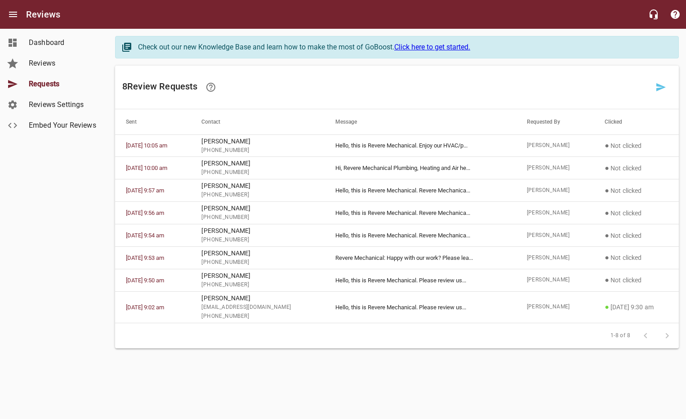
click at [62, 110] on span "Reviews Settings" at bounding box center [63, 104] width 68 height 11
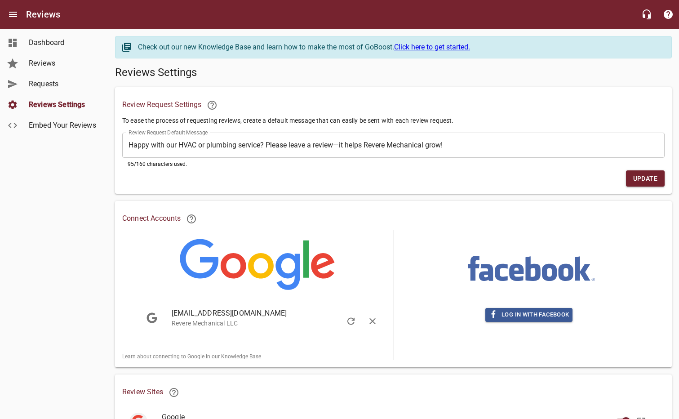
click at [211, 147] on textarea "Happy with our HVAC or plumbing service? Please leave a review—it helps Revere …" at bounding box center [394, 145] width 530 height 9
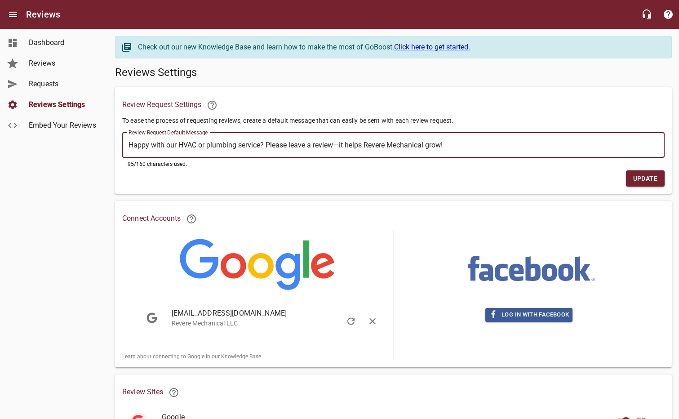
click at [211, 147] on textarea "Happy with our HVAC or plumbing service? Please leave a review—it helps Revere …" at bounding box center [394, 145] width 530 height 9
paste textarea "Enjoy our HVAC/plumbing service? Please leave a review—it helps us"
type textarea "Enjoy our HVAC/plumbing service? Please leave a review—it helps us grow!"
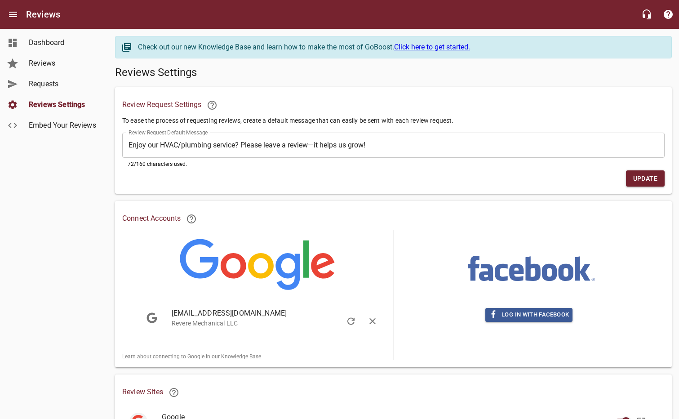
click at [38, 87] on span "Requests" at bounding box center [63, 84] width 68 height 11
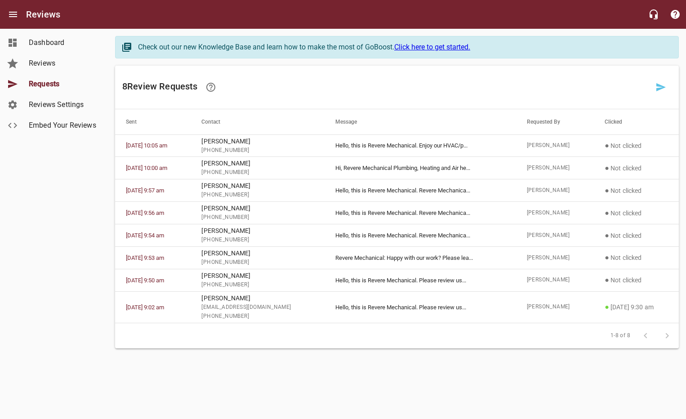
click at [660, 89] on icon at bounding box center [660, 87] width 9 height 8
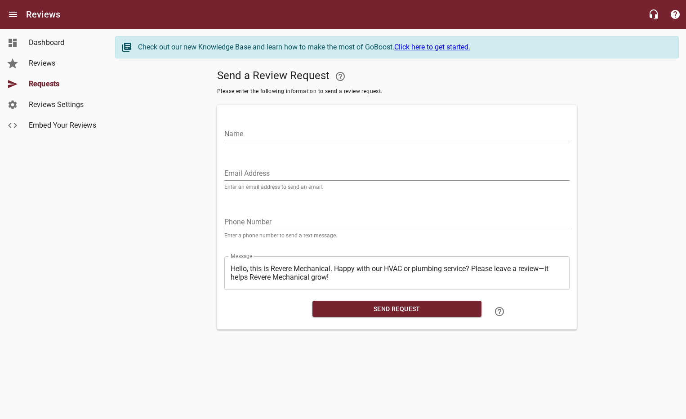
click at [273, 138] on input "Name" at bounding box center [396, 134] width 345 height 14
type input "Mannie"
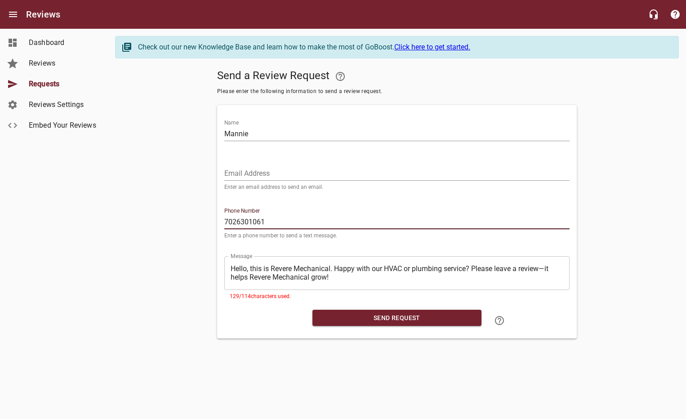
type input "7026301061"
click at [367, 282] on div "​ Hello, this is Revere Mechanical. Happy with our HVAC or plumbing service? Pl…" at bounding box center [396, 273] width 345 height 34
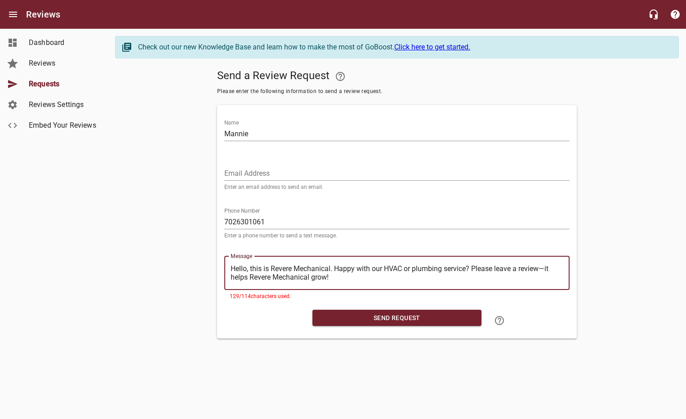
drag, startPoint x: 335, startPoint y: 268, endPoint x: 335, endPoint y: 276, distance: 8.1
click at [335, 276] on textarea "Hello, this is Revere Mechanical. Happy with our HVAC or plumbing service? Plea…" at bounding box center [397, 272] width 333 height 17
paste textarea "Enjoy our HVAC/plumbing service? Please leave a review—it helps us"
type textarea "Hello, this is Revere Mechanical. Enjoy our HVAC/plumbing service? Please leave…"
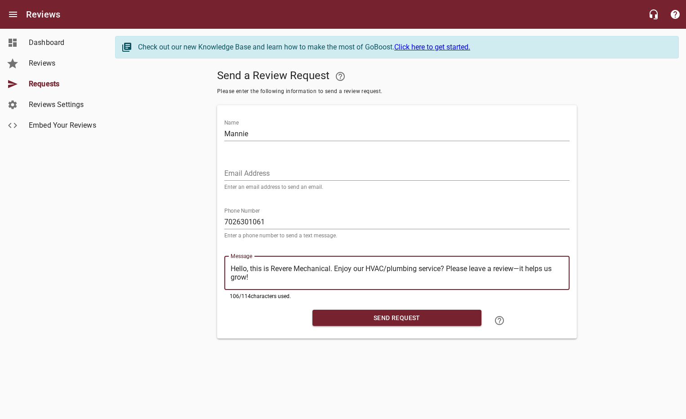
click at [334, 322] on span "Send Request" at bounding box center [397, 318] width 155 height 11
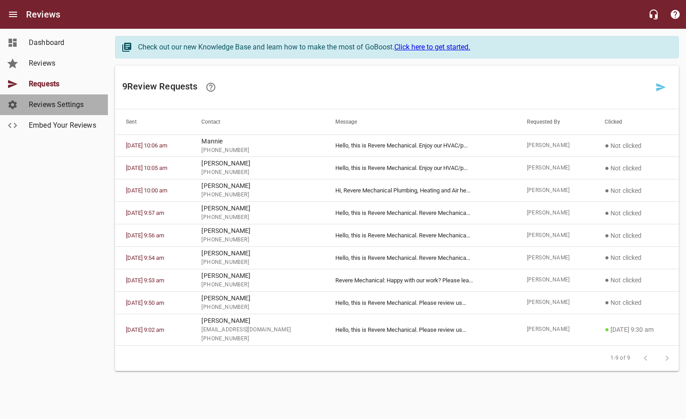
click at [53, 112] on link "Reviews Settings" at bounding box center [54, 104] width 108 height 21
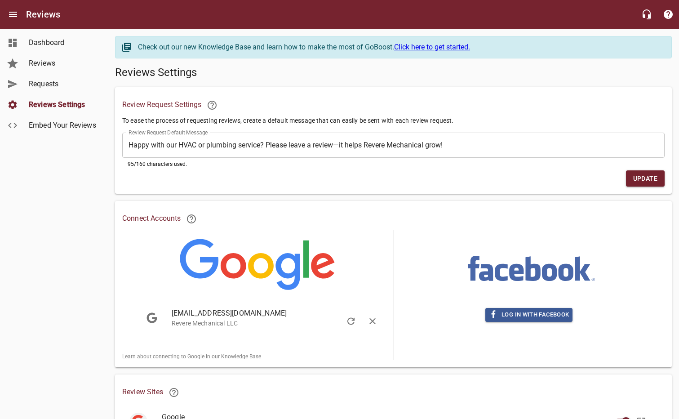
click at [218, 151] on div "​ Happy with our HVAC or plumbing service? Please leave a review—it helps Rever…" at bounding box center [393, 145] width 543 height 25
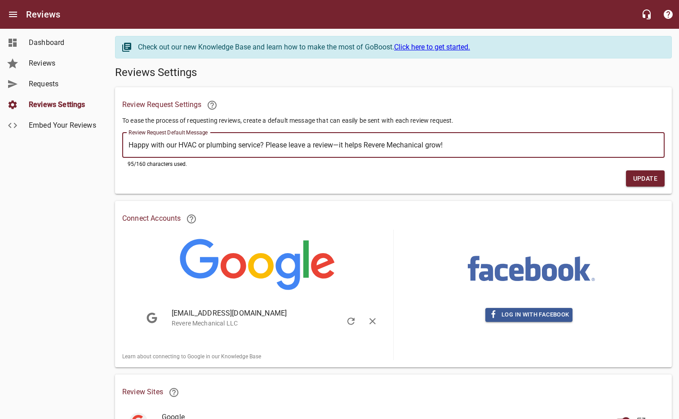
click at [218, 151] on div "​ Happy with our HVAC or plumbing service? Please leave a review—it helps Rever…" at bounding box center [393, 145] width 543 height 25
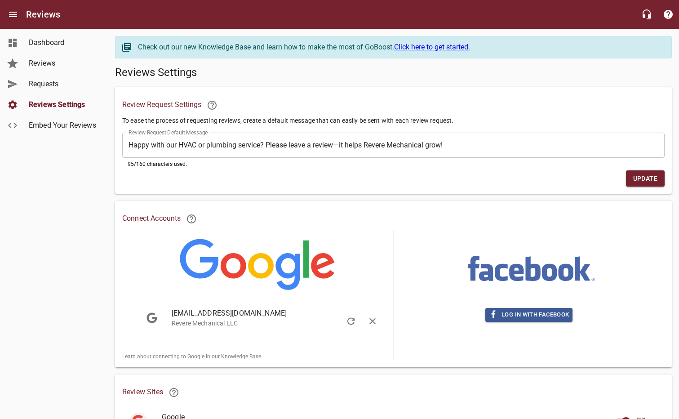
click at [218, 151] on div "​ Happy with our HVAC or plumbing service? Please leave a review—it helps Rever…" at bounding box center [393, 145] width 543 height 25
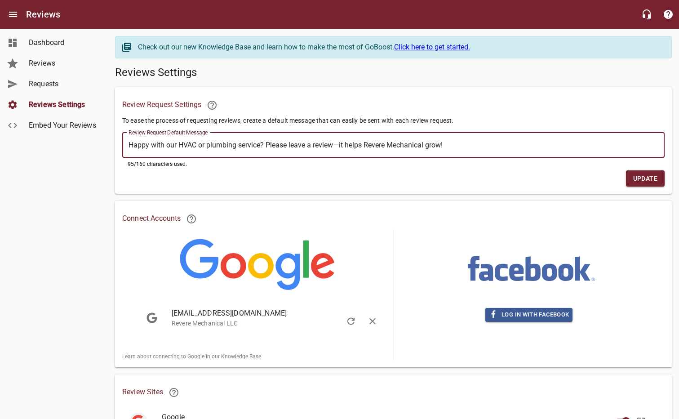
click at [214, 145] on textarea "Happy with our HVAC or plumbing service? Please leave a review—it helps Revere …" at bounding box center [394, 145] width 530 height 9
paste textarea "Enjoy our HVAC/plumbing service? Please leave a review—it helps us"
type textarea "Enjoy our HVAC/plumbing service? Please leave a review—it helps us grow!"
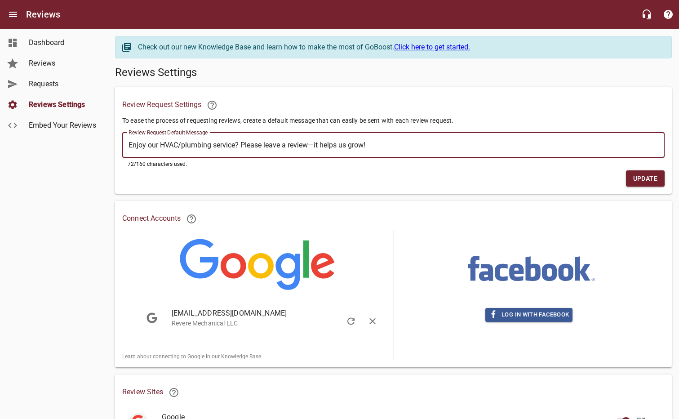
type textarea "Enjoy our HVAC/plumbing service? Please leave a review—it helps us grow!"
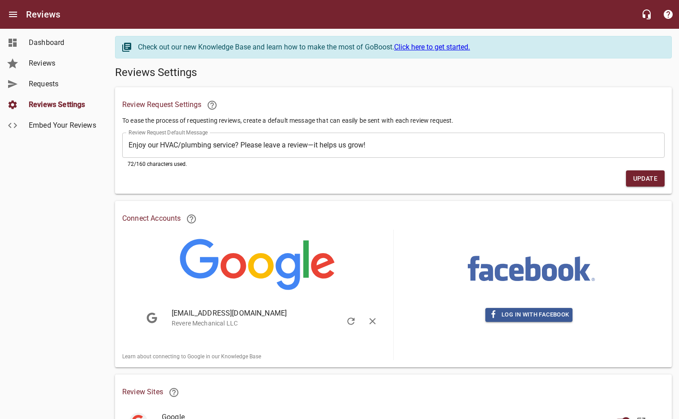
click at [641, 180] on span "Update" at bounding box center [646, 178] width 24 height 11
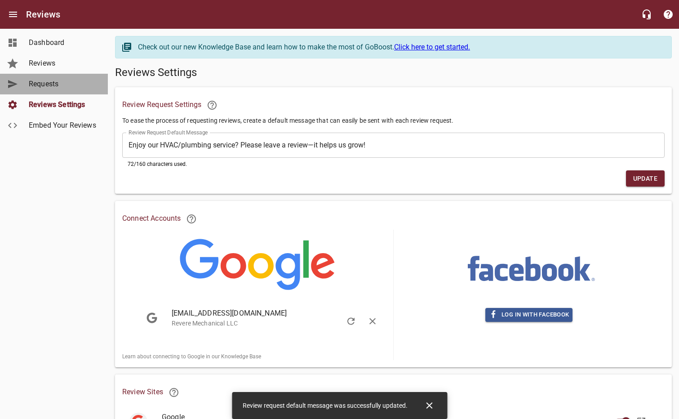
click at [54, 78] on link "Requests" at bounding box center [54, 84] width 108 height 21
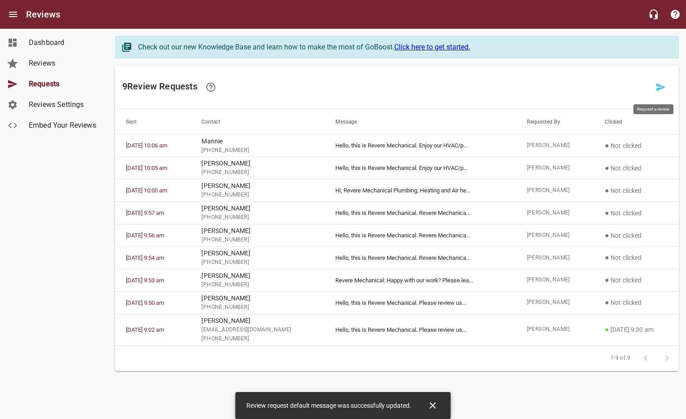
click at [663, 89] on icon at bounding box center [661, 87] width 11 height 11
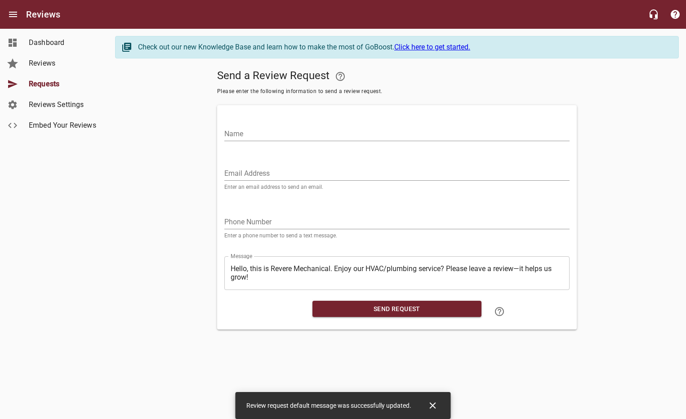
click at [291, 137] on input "Name" at bounding box center [396, 134] width 345 height 14
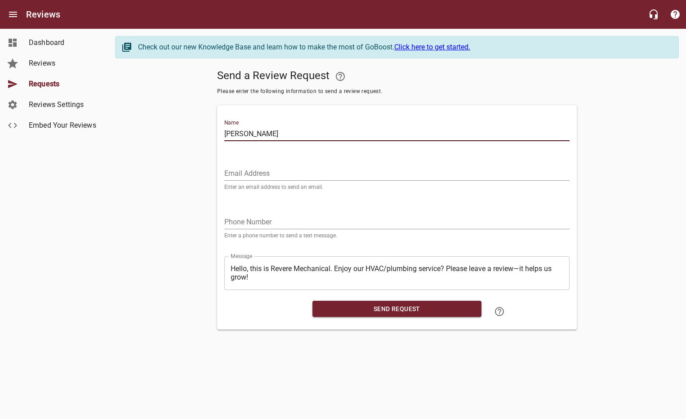
type input "[PERSON_NAME]"
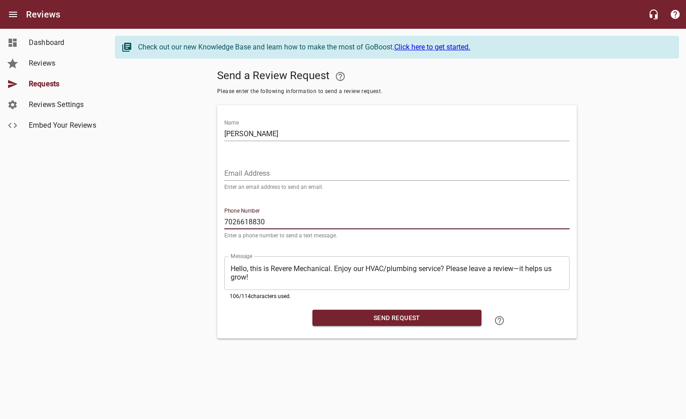
type input "7026618830"
click at [380, 316] on span "Send Request" at bounding box center [397, 318] width 155 height 11
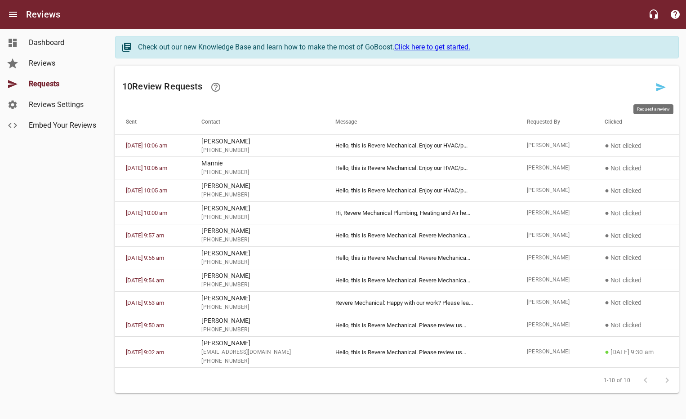
click at [663, 85] on icon at bounding box center [661, 87] width 11 height 11
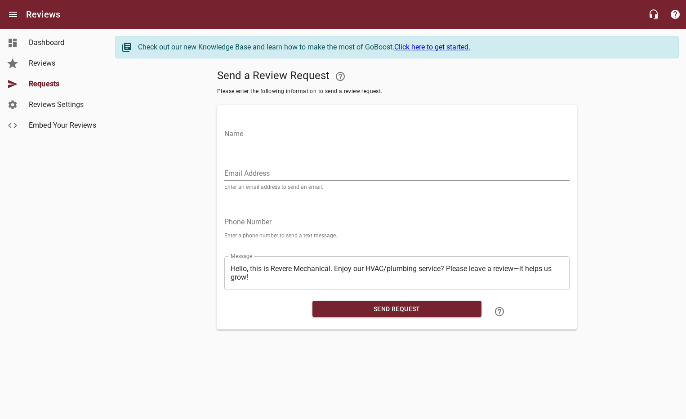
click at [279, 128] on input "Name" at bounding box center [396, 134] width 345 height 14
type input "[PERSON_NAME]"
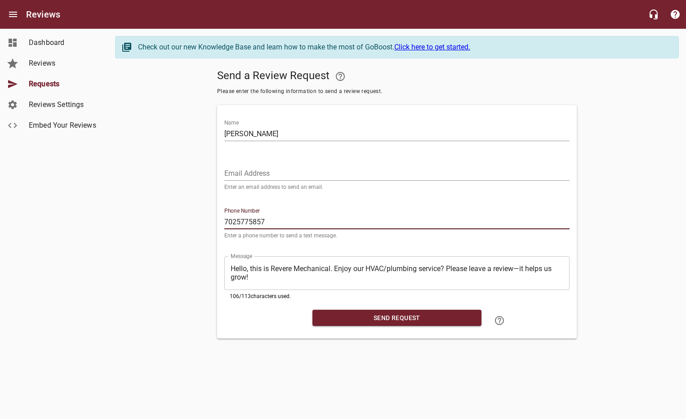
type input "7025775857"
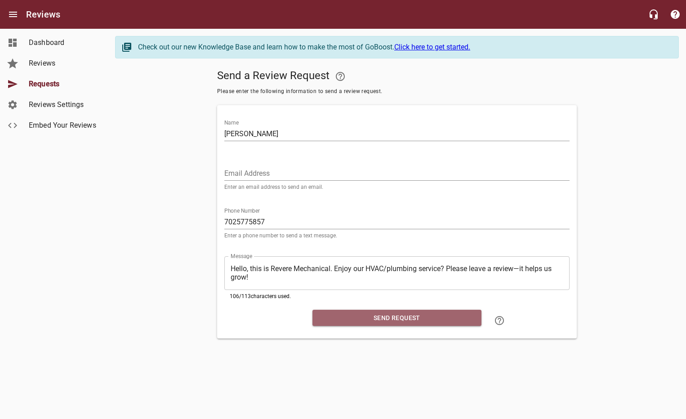
click at [371, 319] on span "Send Request" at bounding box center [397, 318] width 155 height 11
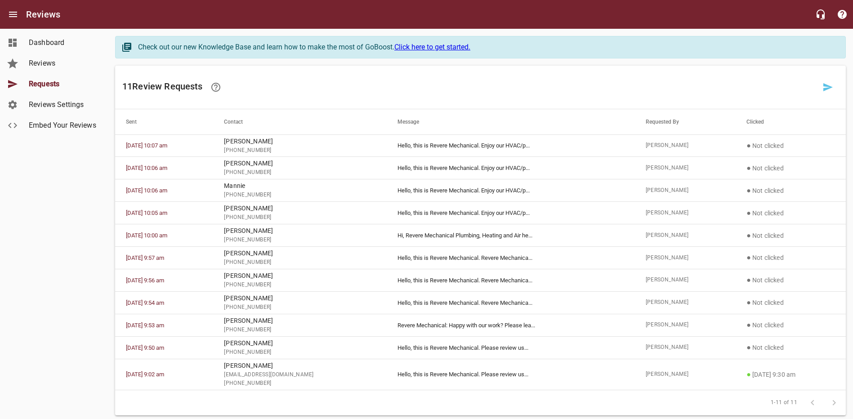
click at [361, 82] on h6 "11 Review Request s" at bounding box center [469, 87] width 695 height 22
click at [217, 85] on icon at bounding box center [215, 87] width 11 height 11
